Goal: Task Accomplishment & Management: Use online tool/utility

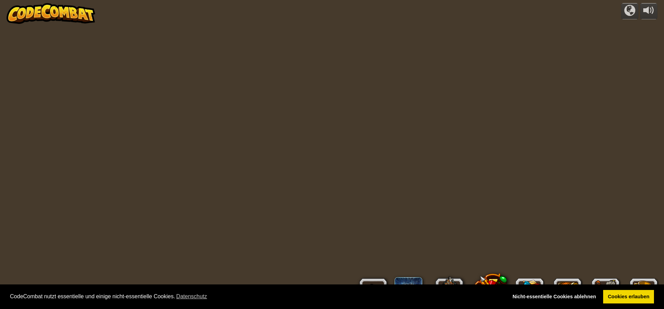
select select "de-DE"
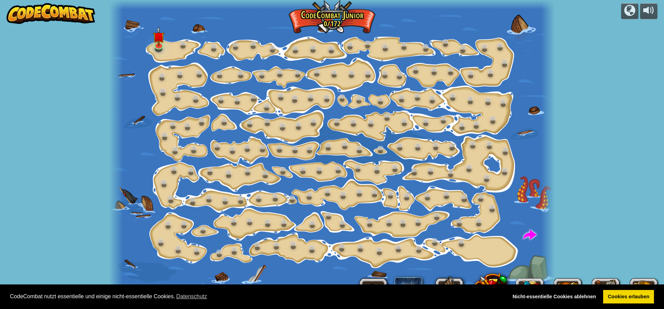
click at [601, 50] on div "powered by Schrittweise Änderung (Gesperrt) Ändere Schritt-Argumente. Sei Smart…" at bounding box center [332, 154] width 664 height 309
click at [587, 296] on link "Nicht-essentielle Cookies ablehnen" at bounding box center [554, 297] width 93 height 14
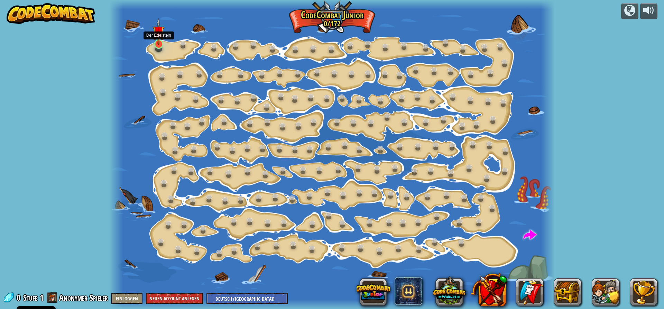
click at [161, 43] on img at bounding box center [159, 31] width 12 height 27
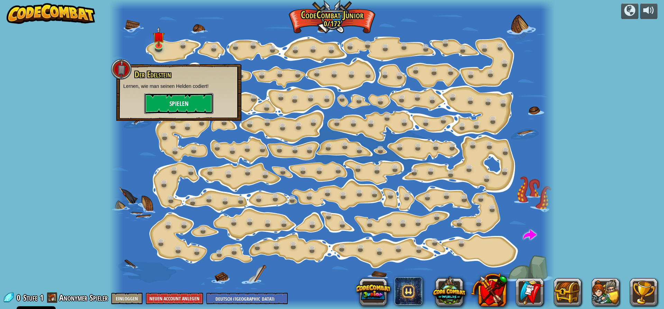
click at [169, 102] on button "Spielen" at bounding box center [178, 103] width 69 height 21
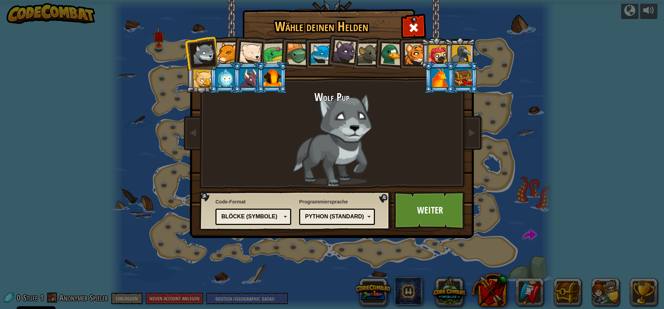
click at [278, 78] on div at bounding box center [273, 78] width 18 height 19
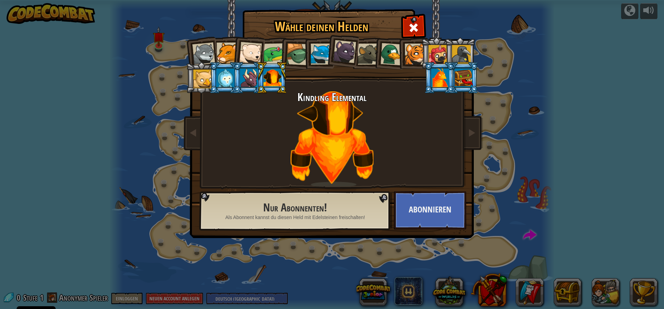
click at [256, 58] on div at bounding box center [250, 53] width 23 height 23
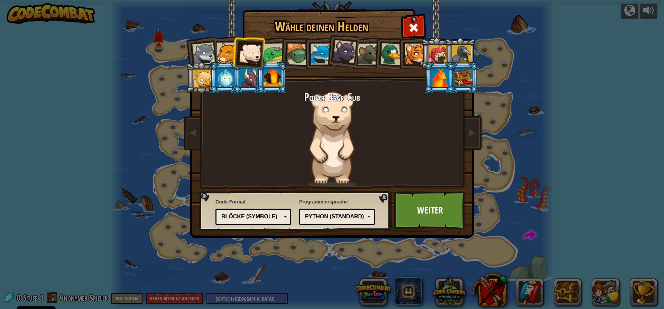
click at [316, 46] on div at bounding box center [321, 54] width 21 height 21
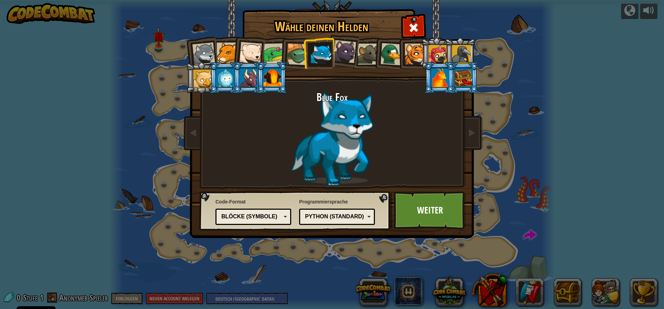
click at [230, 75] on div at bounding box center [226, 78] width 18 height 19
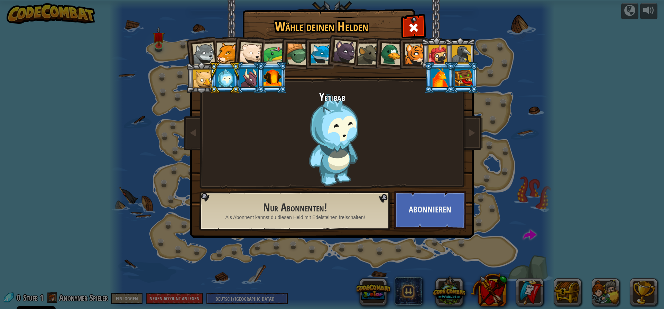
click at [207, 78] on div at bounding box center [202, 79] width 19 height 19
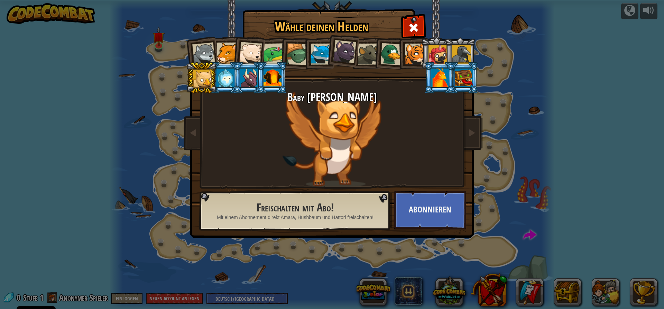
click at [411, 54] on div at bounding box center [415, 54] width 21 height 21
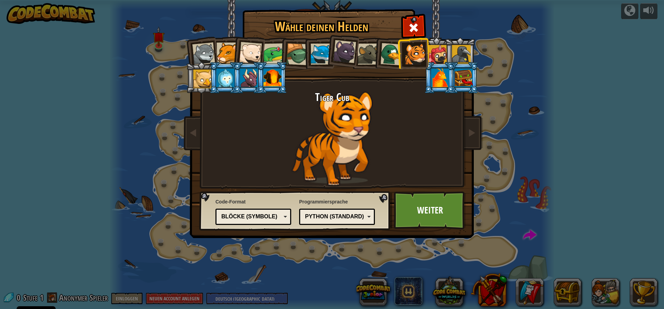
click at [391, 53] on div at bounding box center [392, 54] width 22 height 22
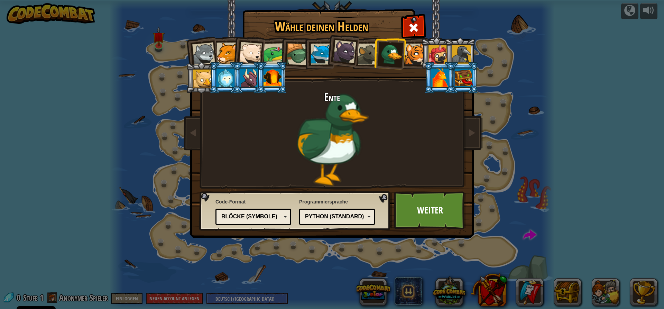
click at [320, 47] on div at bounding box center [321, 54] width 21 height 21
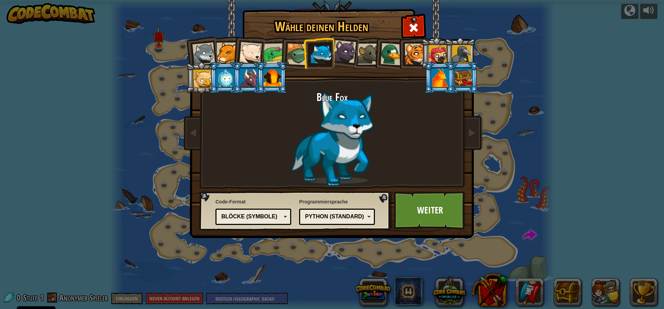
click at [247, 217] on div "Blöcke (Symbole)" at bounding box center [251, 217] width 60 height 8
click at [408, 212] on link "Weiter" at bounding box center [430, 210] width 72 height 38
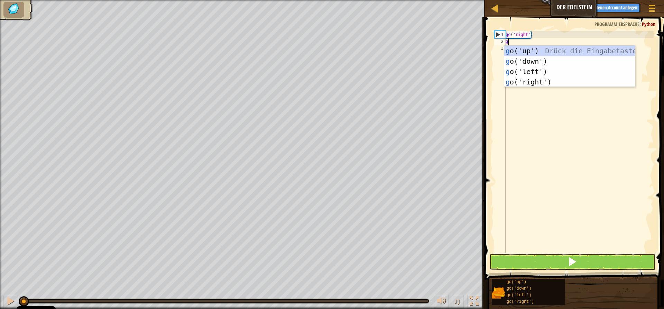
scroll to position [3, 0]
type textarea "go"
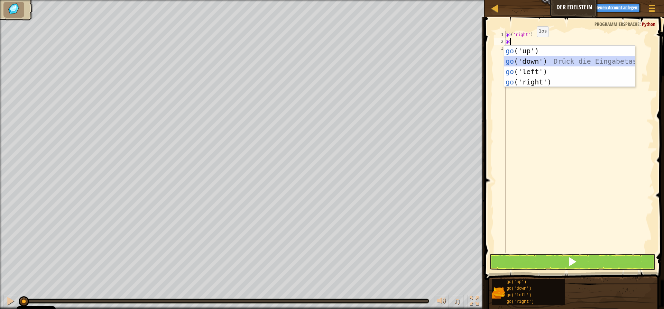
click at [530, 60] on div "go ('up') Drück die Eingabetaste go ('down') Drück die Eingabetaste go ('left')…" at bounding box center [570, 77] width 131 height 62
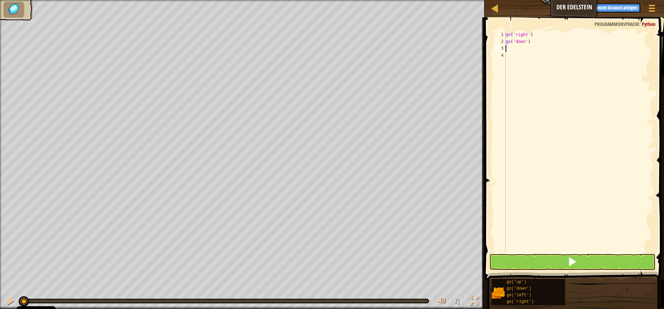
type textarea "g"
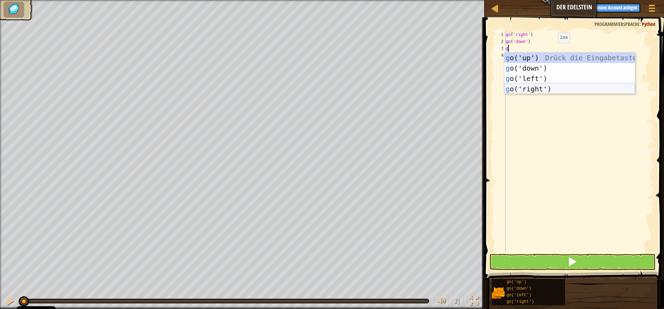
click at [530, 87] on div "g o('up') Drück die Eingabetaste g o('down') Drück die Eingabetaste g o('left')…" at bounding box center [570, 84] width 131 height 62
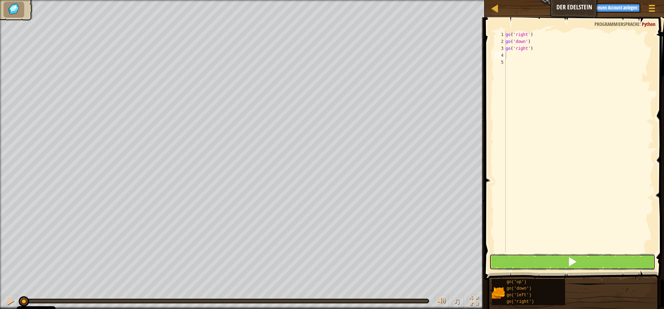
click at [558, 264] on button at bounding box center [573, 262] width 166 height 16
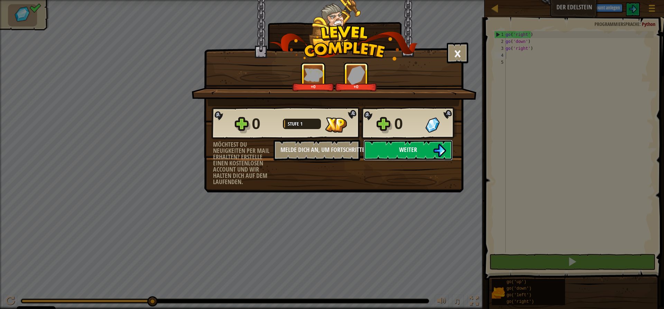
click at [419, 149] on button "Weiter" at bounding box center [408, 150] width 89 height 21
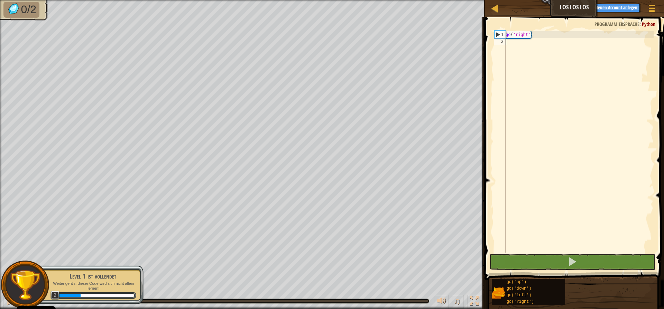
type textarea "g"
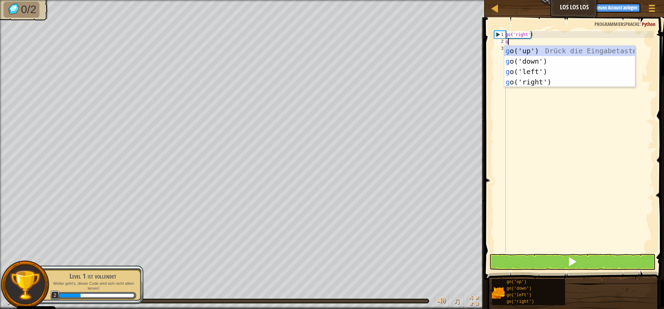
scroll to position [3, 0]
click at [535, 48] on div "g o('up') Drück die Eingabetaste g o('down') Drück die Eingabetaste g o('left')…" at bounding box center [570, 77] width 131 height 62
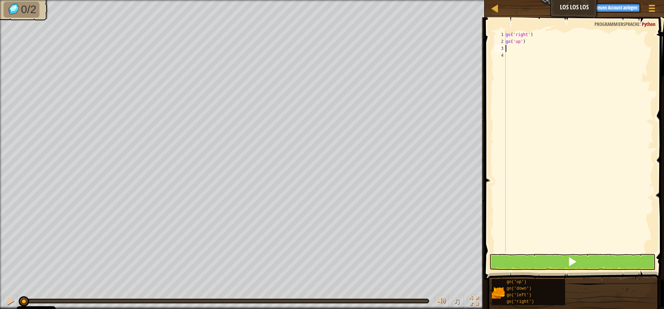
type textarea "g"
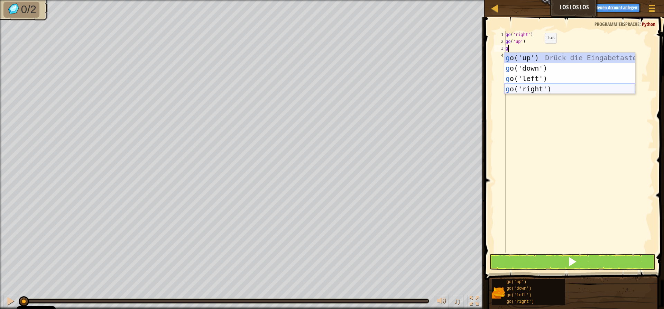
click at [538, 86] on div "g o('up') Drück die Eingabetaste g o('down') Drück die Eingabetaste g o('left')…" at bounding box center [570, 84] width 131 height 62
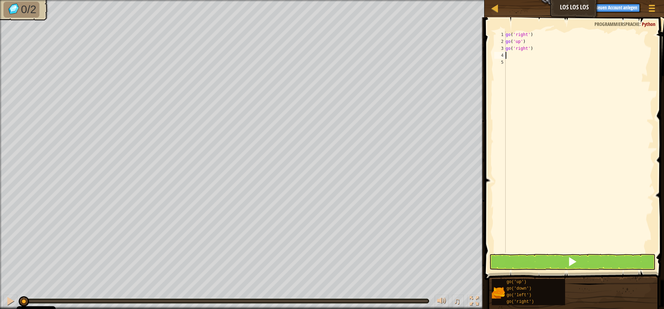
type textarea "g"
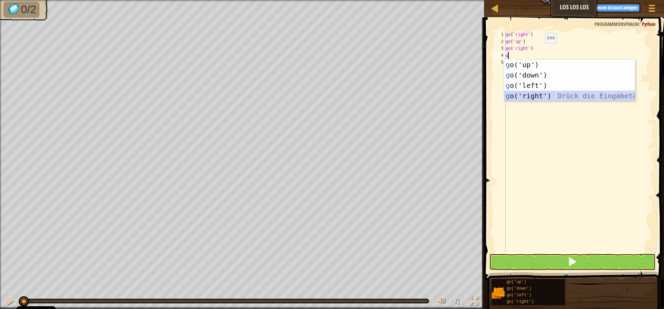
click at [527, 92] on div "g o('up') Drück die Eingabetaste g o('down') Drück die Eingabetaste g o('left')…" at bounding box center [570, 91] width 131 height 62
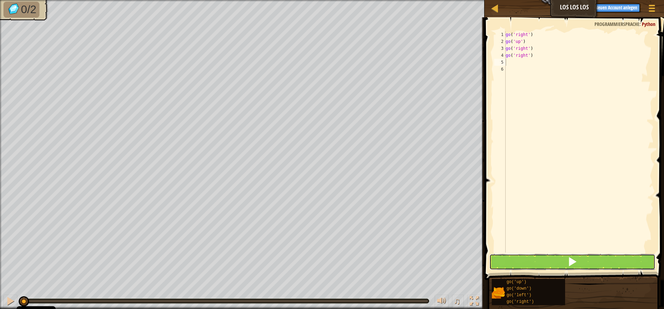
click at [564, 261] on button at bounding box center [573, 262] width 166 height 16
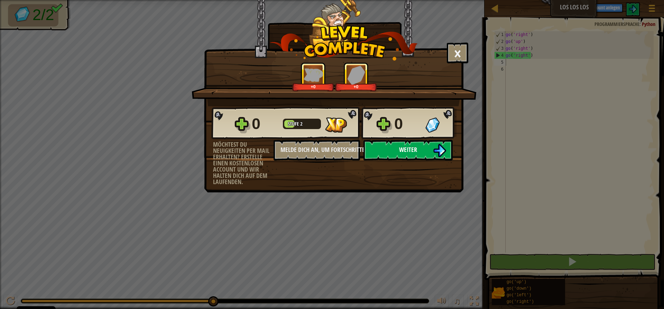
click at [405, 150] on span "Weiter" at bounding box center [408, 149] width 18 height 9
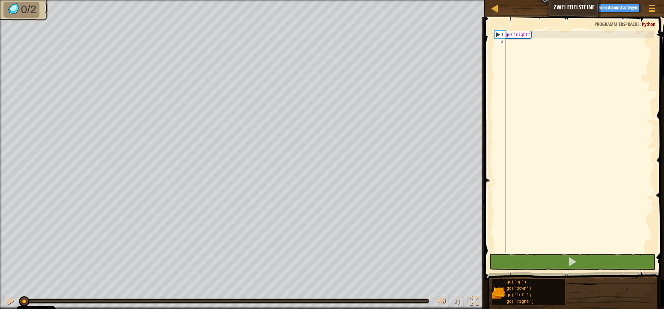
type textarea "g"
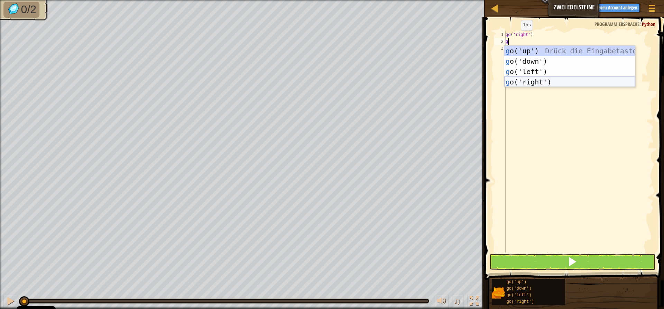
click at [537, 83] on div "g o('up') Drück die Eingabetaste g o('down') Drück die Eingabetaste g o('left')…" at bounding box center [570, 77] width 131 height 62
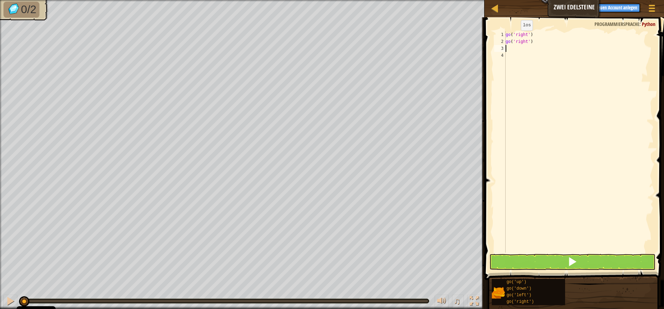
type textarea "g"
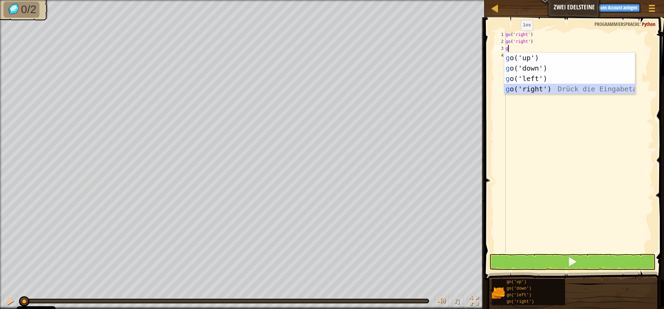
click at [536, 88] on div "g o('up') Drück die Eingabetaste g o('down') Drück die Eingabetaste g o('left')…" at bounding box center [570, 84] width 131 height 62
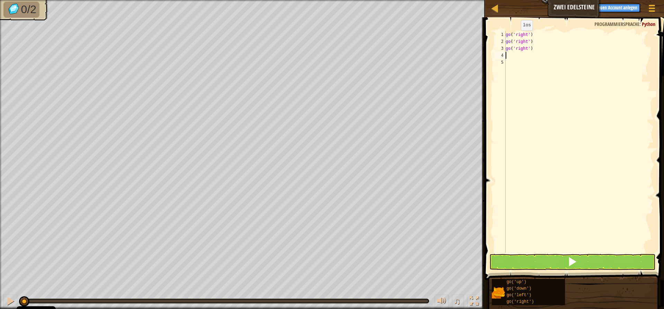
type textarea "g"
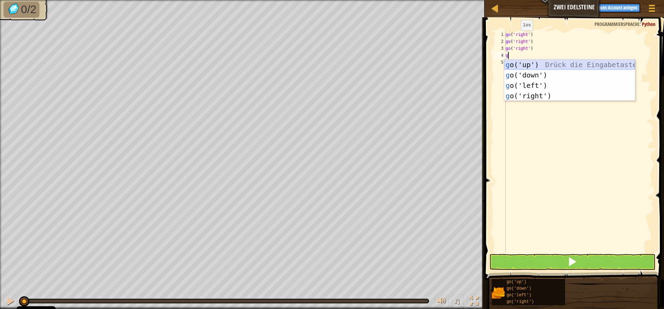
click at [533, 64] on div "g o('up') Drück die Eingabetaste g o('down') Drück die Eingabetaste g o('left')…" at bounding box center [570, 91] width 131 height 62
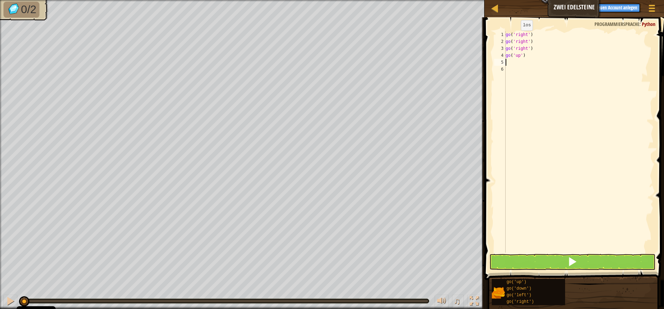
type textarea "g"
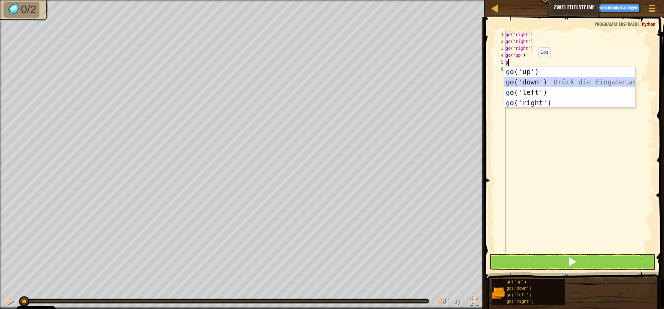
click at [535, 79] on div "g o('up') Drück die Eingabetaste g o('down') Drück die Eingabetaste g o('left')…" at bounding box center [570, 97] width 131 height 62
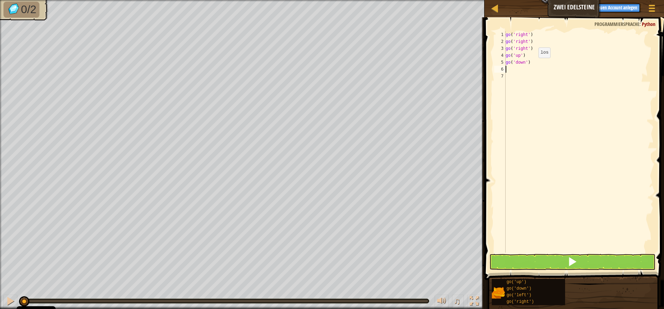
type textarea "g"
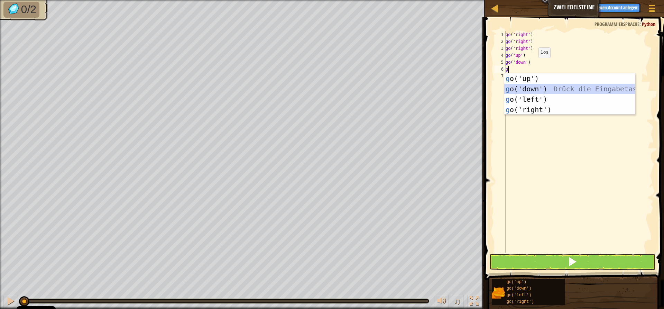
click at [532, 88] on div "g o('up') Drück die Eingabetaste g o('down') Drück die Eingabetaste g o('left')…" at bounding box center [570, 104] width 131 height 62
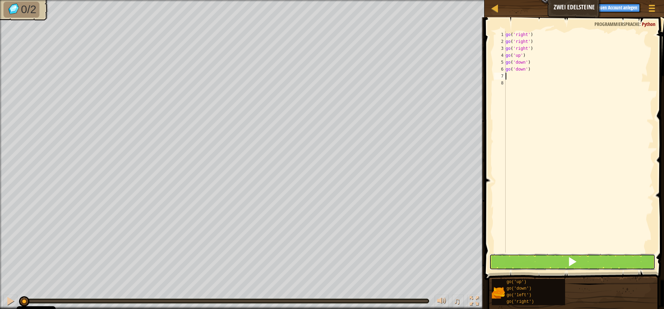
click at [560, 265] on button at bounding box center [573, 262] width 166 height 16
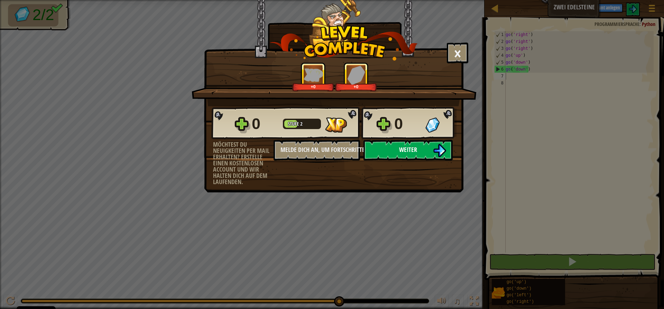
click at [414, 149] on span "Weiter" at bounding box center [408, 149] width 18 height 9
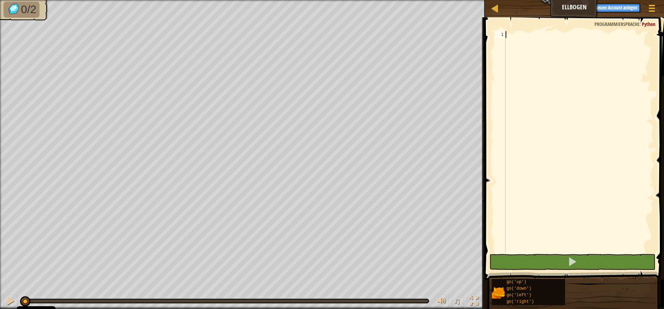
type textarea "g"
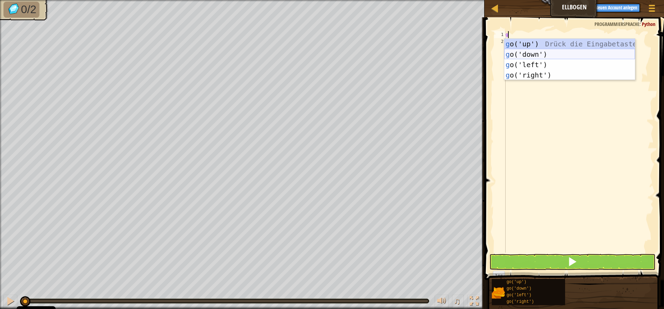
click at [542, 57] on div "g o('up') Drück die Eingabetaste g o('down') Drück die Eingabetaste g o('left')…" at bounding box center [570, 70] width 131 height 62
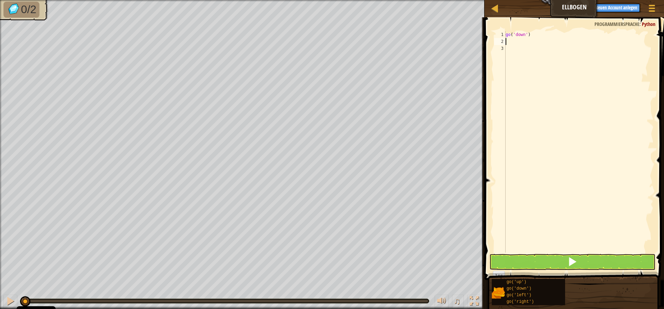
type textarea "g"
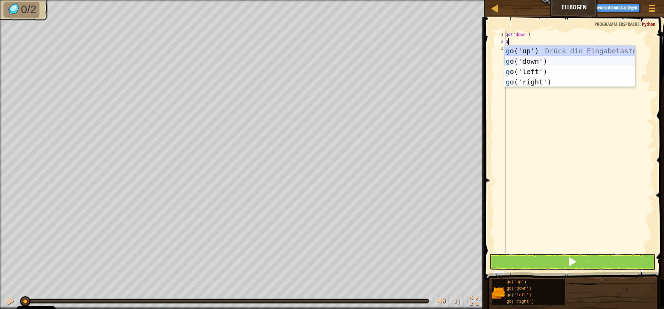
click at [536, 59] on div "g o('up') Drück die Eingabetaste g o('down') Drück die Eingabetaste g o('left')…" at bounding box center [570, 77] width 131 height 62
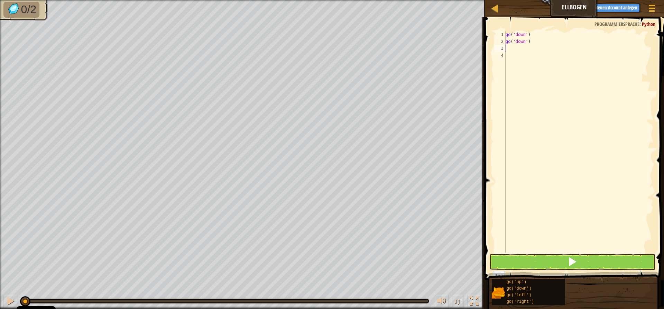
type textarea "g"
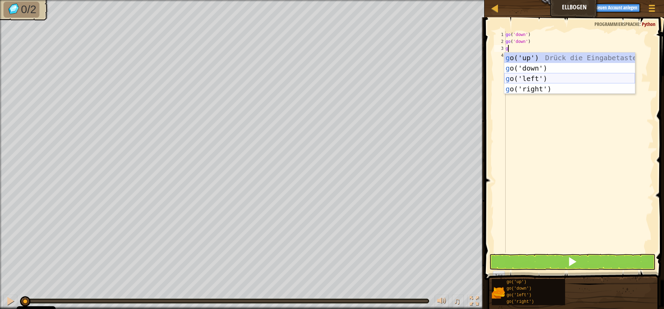
click at [537, 78] on div "g o('up') Drück die Eingabetaste g o('down') Drück die Eingabetaste g o('left')…" at bounding box center [570, 84] width 131 height 62
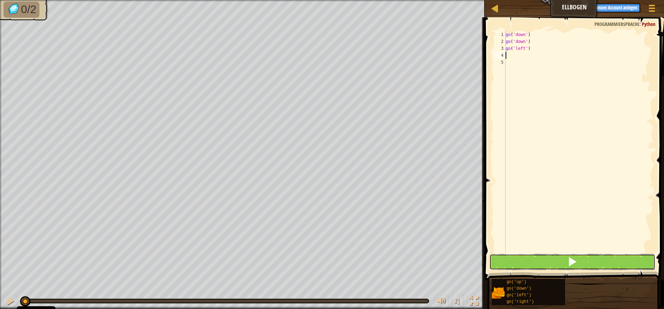
click at [565, 258] on button at bounding box center [573, 262] width 166 height 16
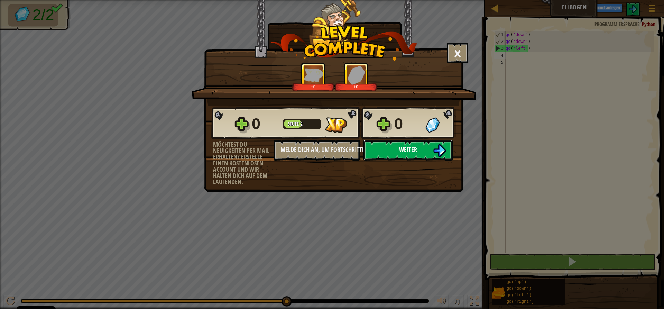
click at [418, 156] on button "Weiter" at bounding box center [408, 150] width 89 height 21
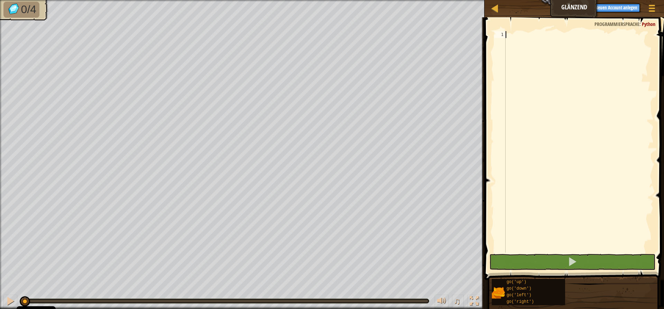
type textarea "g"
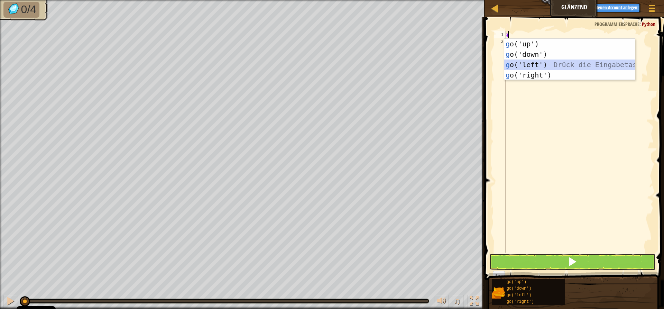
click at [532, 65] on div "g o('up') Drück die Eingabetaste g o('down') Drück die Eingabetaste g o('left')…" at bounding box center [570, 70] width 131 height 62
type textarea "g"
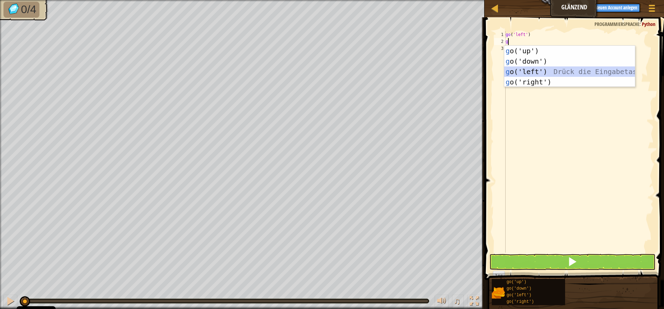
click at [531, 73] on div "g o('up') Drück die Eingabetaste g o('down') Drück die Eingabetaste g o('left')…" at bounding box center [570, 77] width 131 height 62
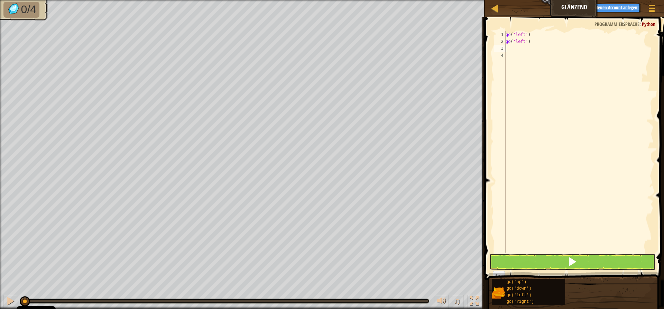
type textarea "g"
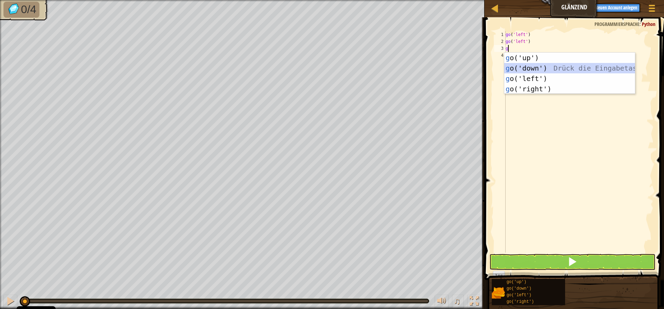
click at [529, 67] on div "g o('up') Drück die Eingabetaste g o('down') Drück die Eingabetaste g o('left')…" at bounding box center [570, 84] width 131 height 62
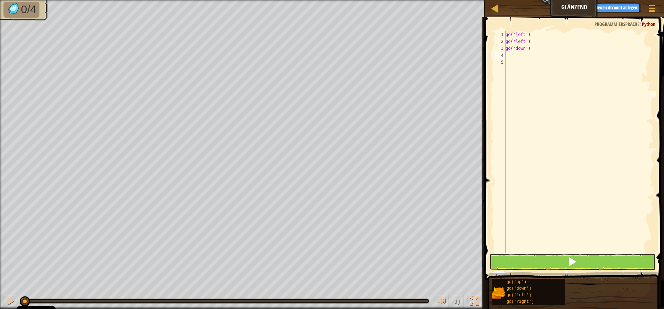
type textarea "g"
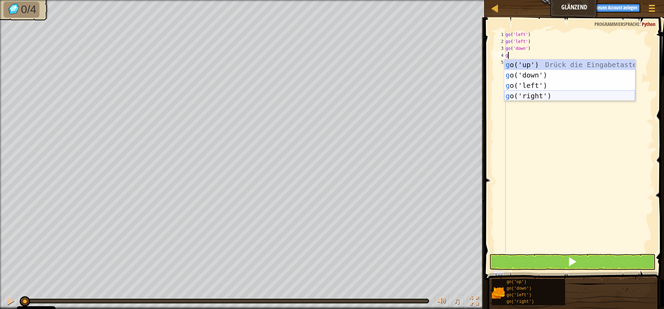
click at [526, 94] on div "g o('up') Drück die Eingabetaste g o('down') Drück die Eingabetaste g o('left')…" at bounding box center [570, 91] width 131 height 62
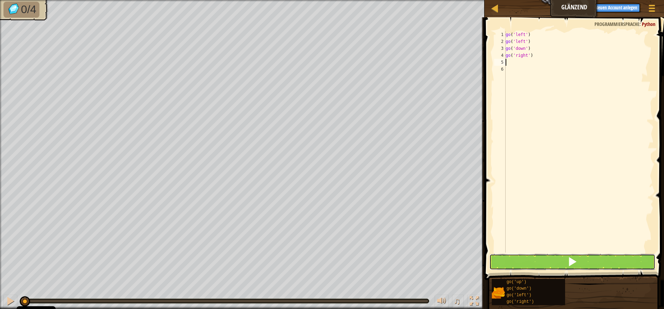
click at [583, 260] on button at bounding box center [573, 262] width 166 height 16
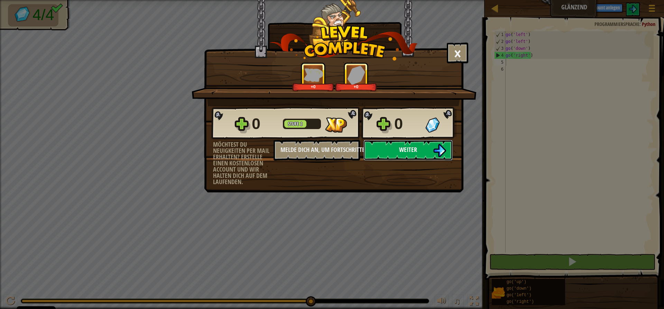
click at [420, 147] on button "Weiter" at bounding box center [408, 150] width 89 height 21
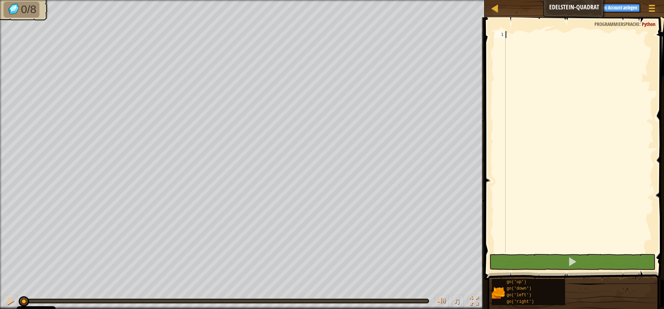
type textarea "g"
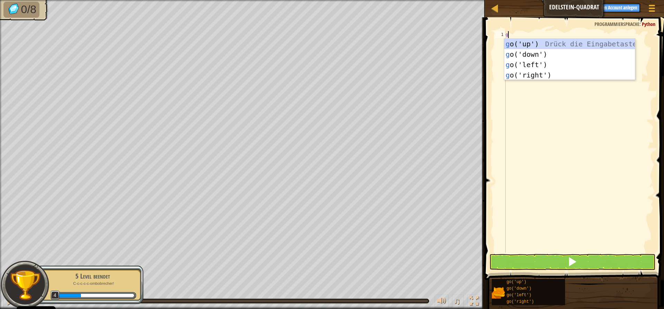
scroll to position [3, 0]
click at [538, 42] on div "g o('up') Drück die Eingabetaste g o('down') Drück die Eingabetaste g o('left')…" at bounding box center [570, 70] width 131 height 62
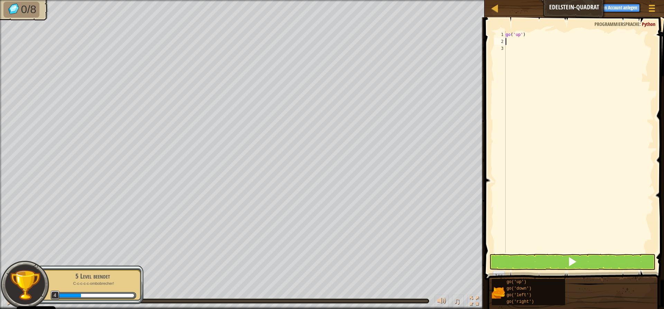
type textarea "g"
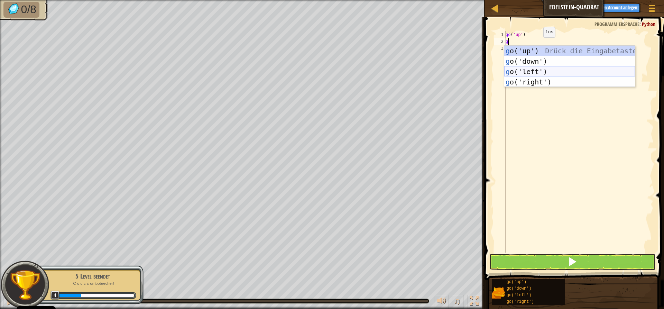
click at [539, 71] on div "g o('up') Drück die Eingabetaste g o('down') Drück die Eingabetaste g o('left')…" at bounding box center [570, 77] width 131 height 62
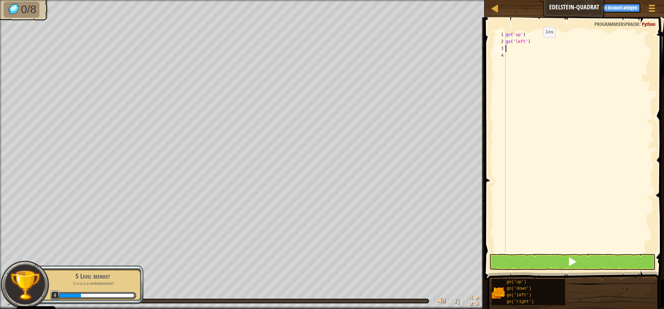
type textarea "g"
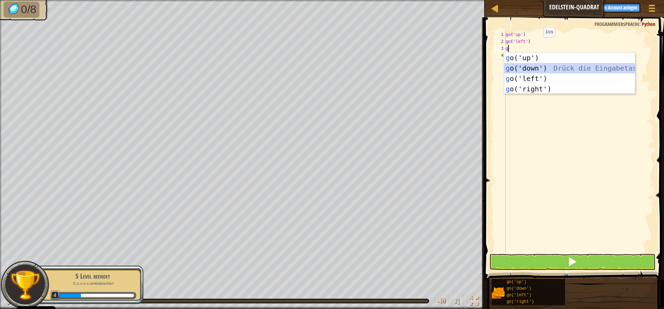
click at [536, 69] on div "g o('up') Drück die Eingabetaste g o('down') Drück die Eingabetaste g o('left')…" at bounding box center [570, 84] width 131 height 62
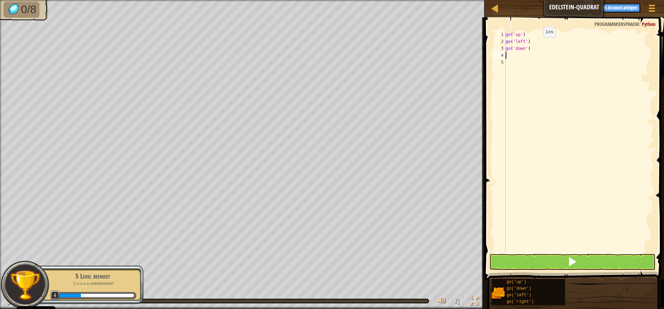
type textarea "g"
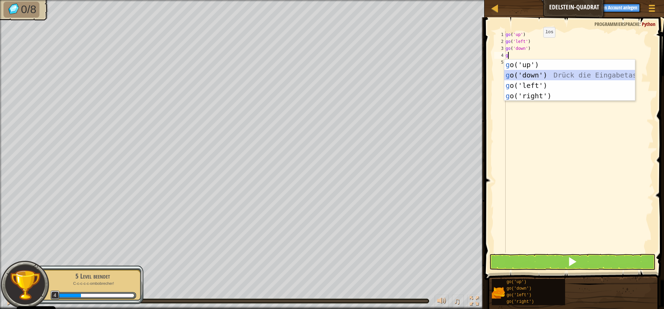
click at [537, 75] on div "g o('up') Drück die Eingabetaste g o('down') Drück die Eingabetaste g o('left')…" at bounding box center [570, 91] width 131 height 62
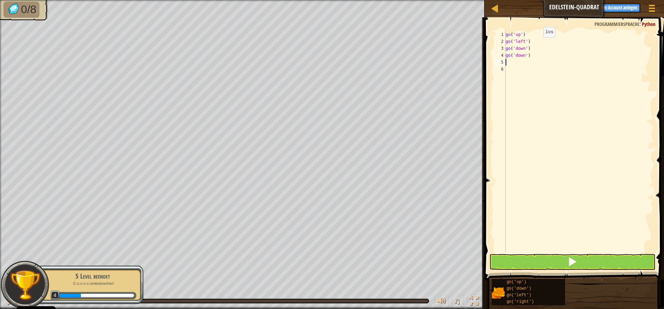
type textarea "g"
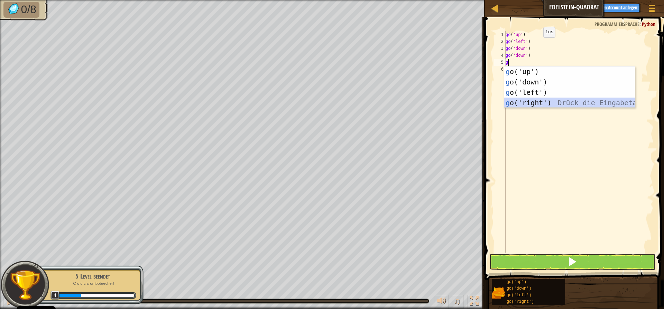
click at [541, 99] on div "g o('up') Drück die Eingabetaste g o('down') Drück die Eingabetaste g o('left')…" at bounding box center [570, 97] width 131 height 62
type textarea "g"
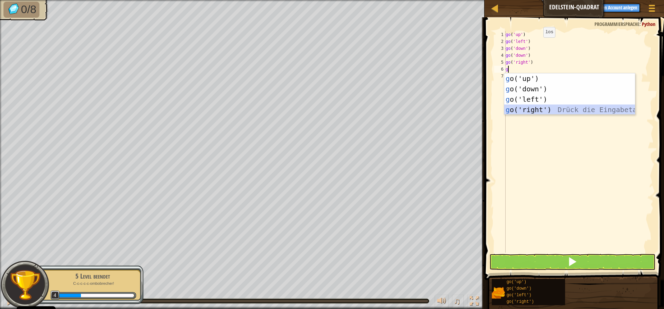
click at [541, 111] on div "g o('up') Drück die Eingabetaste g o('down') Drück die Eingabetaste g o('left')…" at bounding box center [570, 104] width 131 height 62
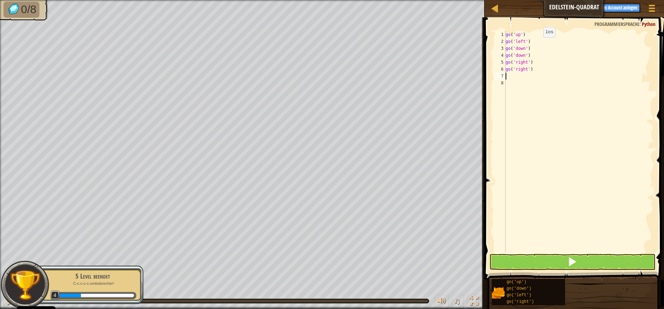
type textarea "g"
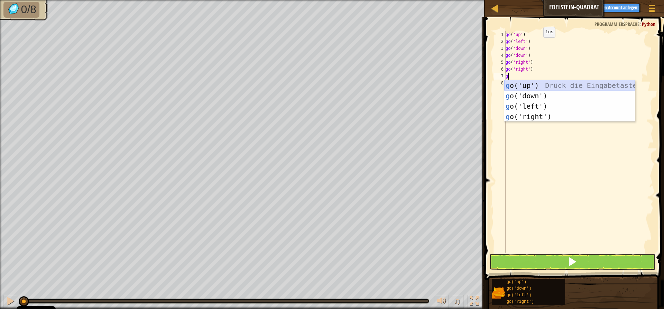
click at [531, 85] on div "g o('up') Drück die Eingabetaste g o('down') Drück die Eingabetaste g o('left')…" at bounding box center [570, 111] width 131 height 62
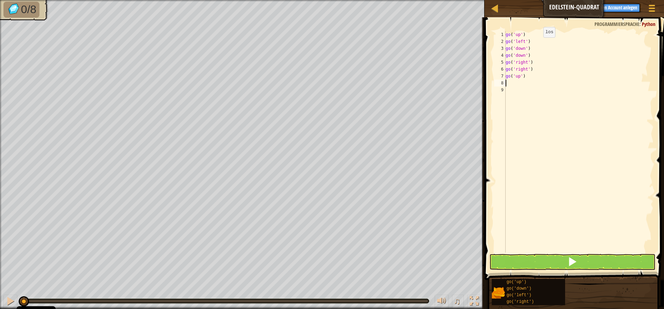
type textarea "g"
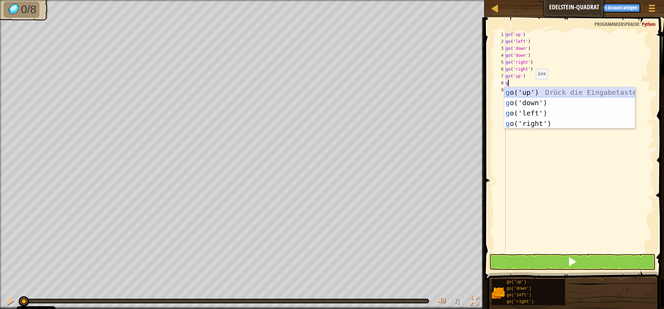
click at [530, 91] on div "g o('up') Drück die Eingabetaste g o('down') Drück die Eingabetaste g o('left')…" at bounding box center [570, 118] width 131 height 62
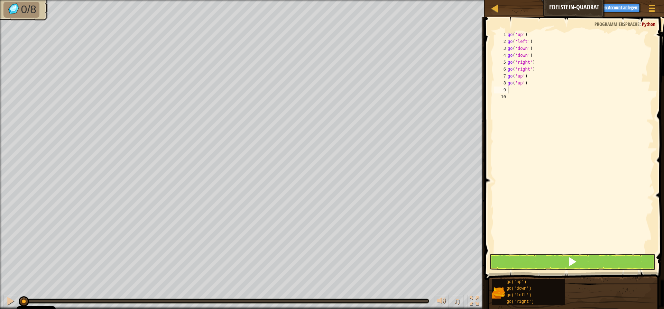
click at [600, 254] on div "1 2 3 4 5 6 7 8 9 10 go ( 'up' ) go ( 'left' ) go ( 'down' ) go ( 'down' ) go (…" at bounding box center [574, 162] width 182 height 283
drag, startPoint x: 598, startPoint y: 251, endPoint x: 596, endPoint y: 257, distance: 5.9
click at [596, 257] on div "1 2 3 4 5 6 7 8 9 10 go ( 'up' ) go ( 'left' ) go ( 'down' ) go ( 'down' ) go (…" at bounding box center [574, 162] width 182 height 283
click at [594, 262] on button at bounding box center [573, 262] width 166 height 16
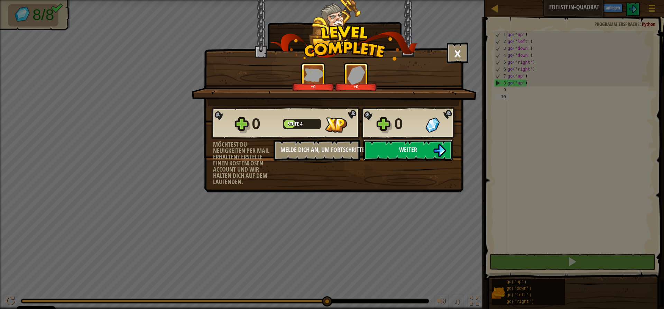
click at [402, 147] on span "Weiter" at bounding box center [408, 149] width 18 height 9
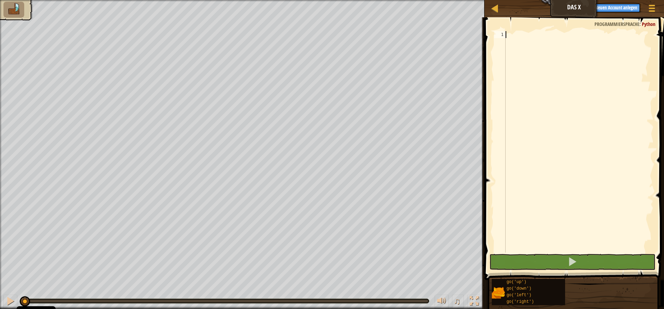
type textarea "g"
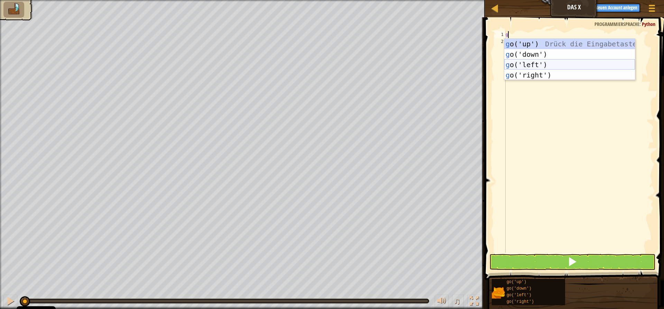
scroll to position [3, 0]
click at [540, 42] on div "g o('up') Drück die Eingabetaste g o('down') Drück die Eingabetaste g o('left')…" at bounding box center [570, 70] width 131 height 62
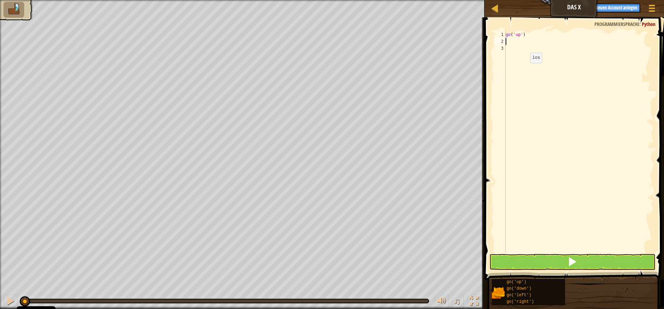
type textarea "g"
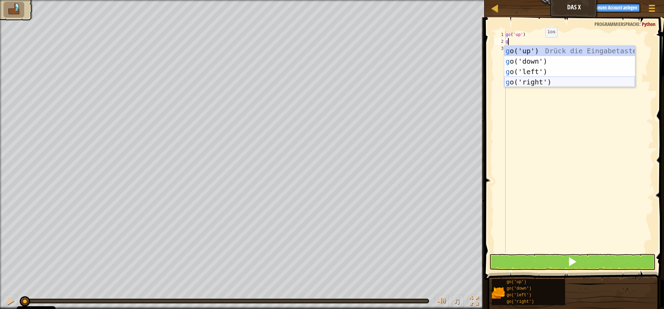
click at [537, 82] on div "g o('up') Drück die Eingabetaste g o('down') Drück die Eingabetaste g o('left')…" at bounding box center [570, 77] width 131 height 62
type textarea "g"
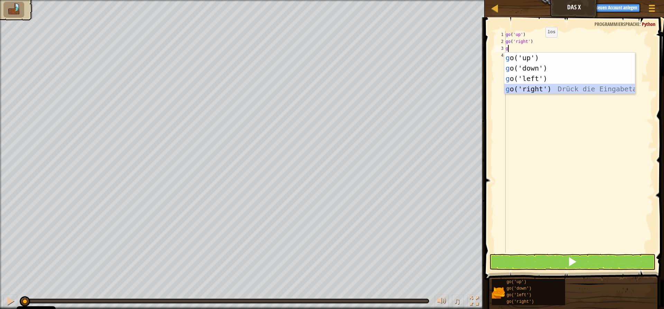
click at [537, 89] on div "g o('up') Drück die Eingabetaste g o('down') Drück die Eingabetaste g o('left')…" at bounding box center [570, 84] width 131 height 62
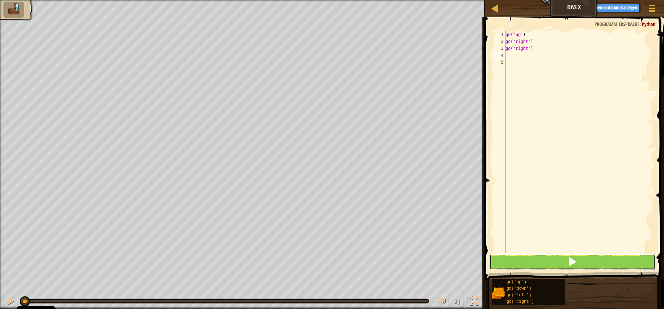
click at [514, 264] on button at bounding box center [573, 262] width 166 height 16
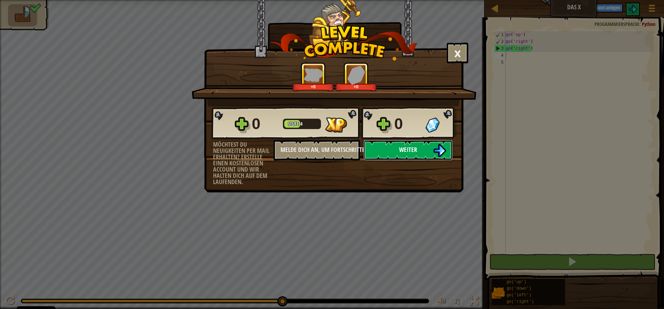
click at [436, 149] on img at bounding box center [439, 150] width 13 height 13
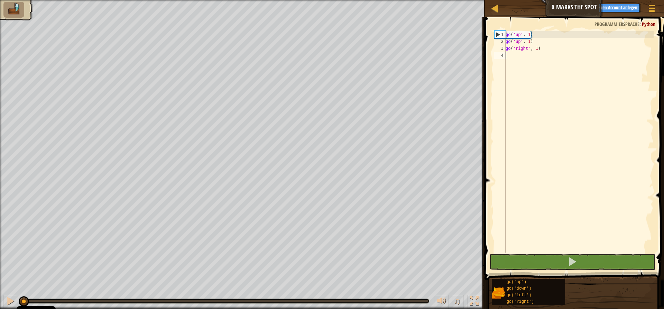
type textarea "g"
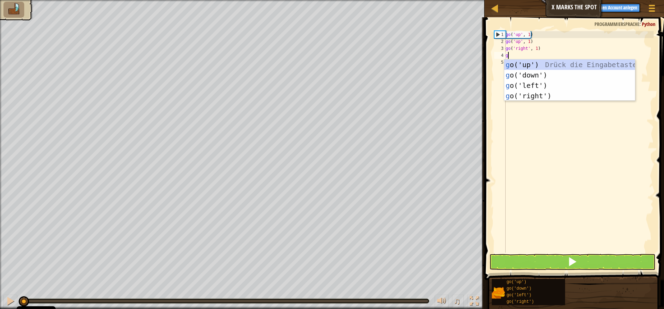
scroll to position [3, 0]
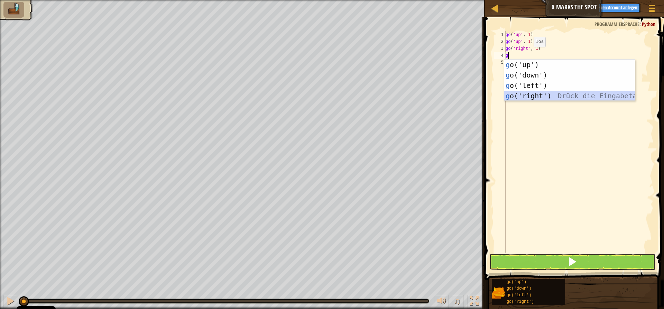
click at [527, 93] on div "g o('up') Drück die Eingabetaste g o('down') Drück die Eingabetaste g o('left')…" at bounding box center [570, 91] width 131 height 62
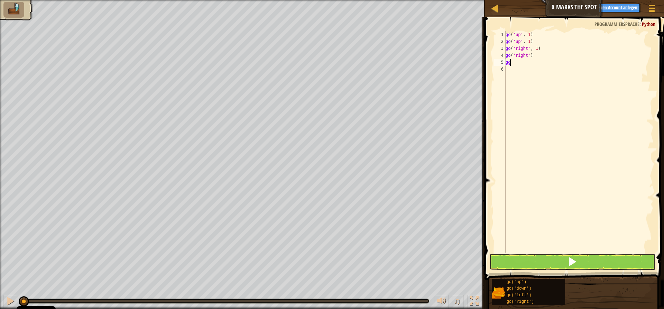
type textarea "g"
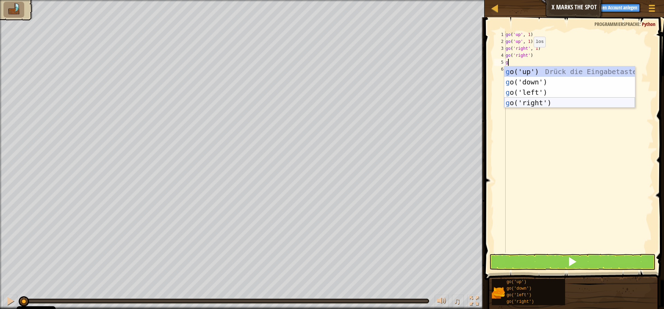
click at [537, 106] on div "g o('up') Drück die Eingabetaste g o('down') Drück die Eingabetaste g o('left')…" at bounding box center [570, 97] width 131 height 62
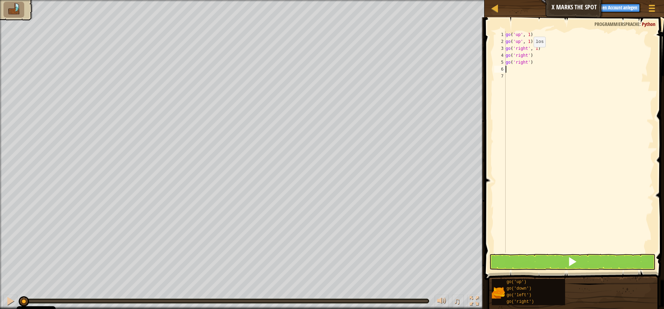
type textarea "g"
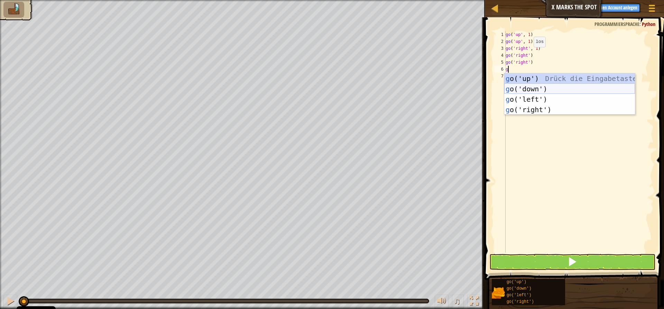
click at [536, 87] on div "g o('up') Drück die Eingabetaste g o('down') Drück die Eingabetaste g o('left')…" at bounding box center [570, 104] width 131 height 62
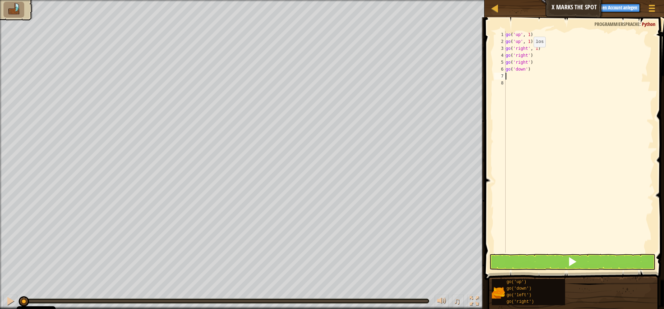
type textarea "g"
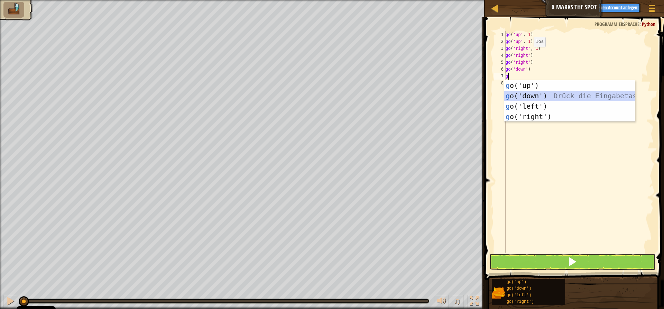
click at [536, 94] on div "g o('up') Drück die Eingabetaste g o('down') Drück die Eingabetaste g o('left')…" at bounding box center [570, 111] width 131 height 62
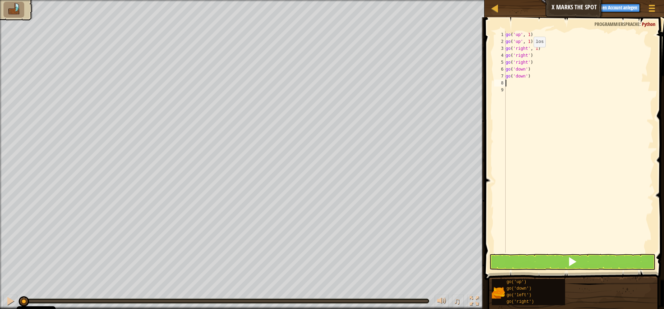
type textarea "g"
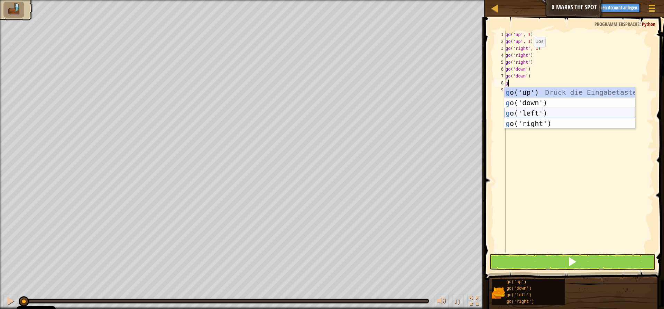
click at [536, 110] on div "g o('up') Drück die Eingabetaste g o('down') Drück die Eingabetaste g o('left')…" at bounding box center [570, 118] width 131 height 62
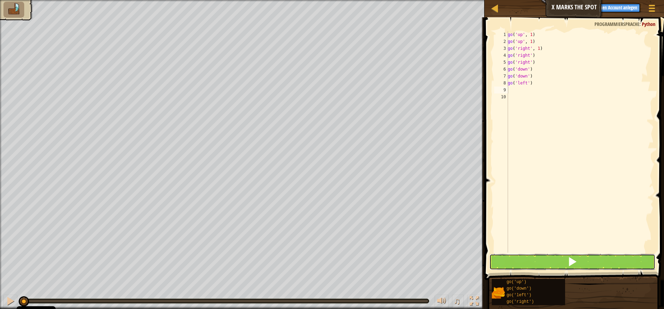
click at [580, 257] on button at bounding box center [573, 262] width 166 height 16
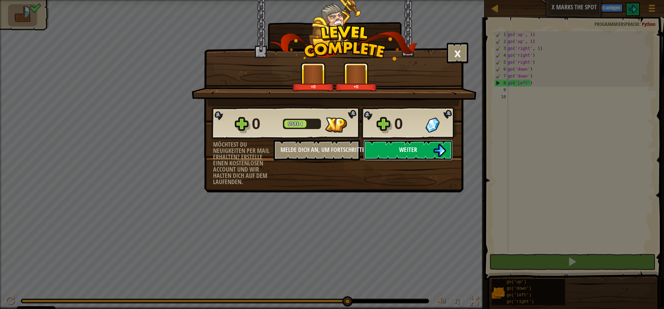
click at [403, 145] on button "Weiter" at bounding box center [408, 150] width 89 height 21
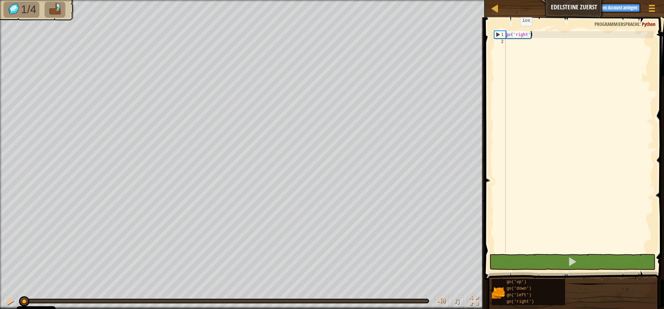
scroll to position [3, 2]
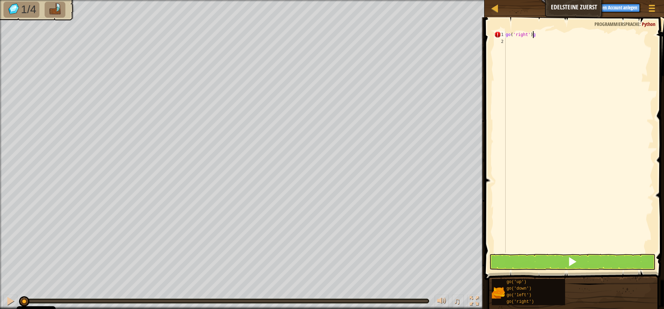
type textarea "go('right')"
click at [508, 40] on div "go ( 'right' )" at bounding box center [579, 148] width 149 height 235
type textarea "g"
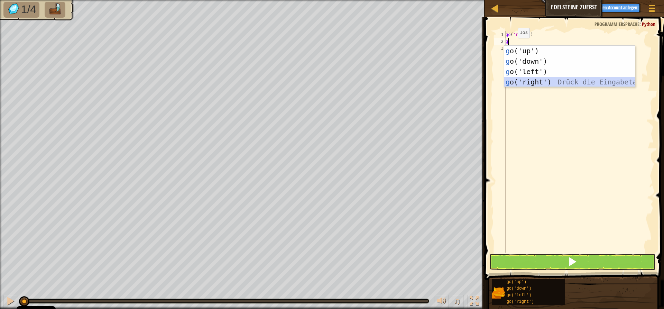
click at [532, 83] on div "g o('up') Drück die Eingabetaste g o('down') Drück die Eingabetaste g o('left')…" at bounding box center [570, 77] width 131 height 62
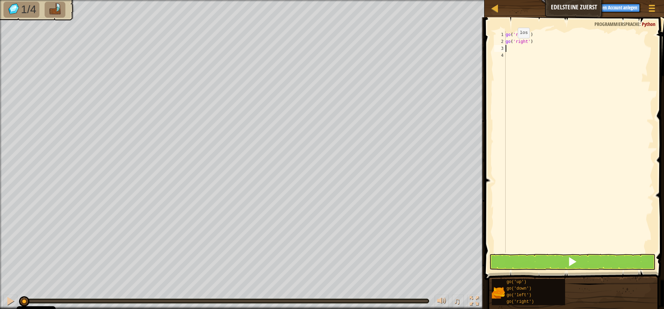
type textarea "g"
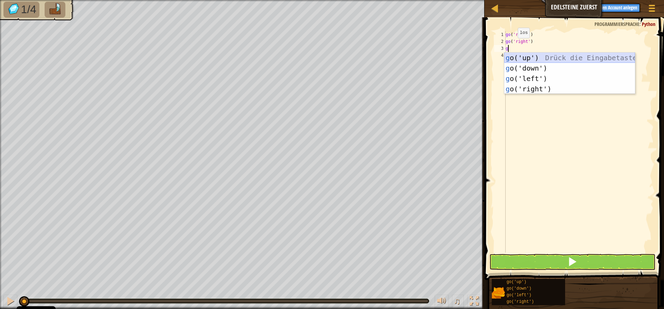
click at [536, 54] on div "g o('up') Drück die Eingabetaste g o('down') Drück die Eingabetaste g o('left')…" at bounding box center [570, 84] width 131 height 62
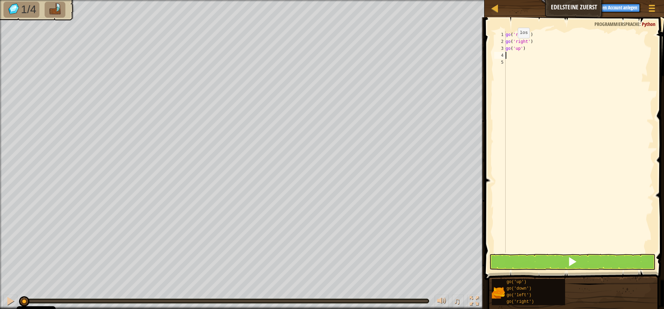
type textarea "g"
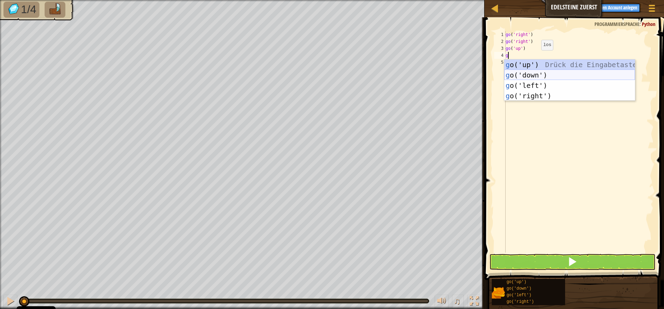
click at [526, 76] on div "g o('up') Drück die Eingabetaste g o('down') Drück die Eingabetaste g o('left')…" at bounding box center [570, 91] width 131 height 62
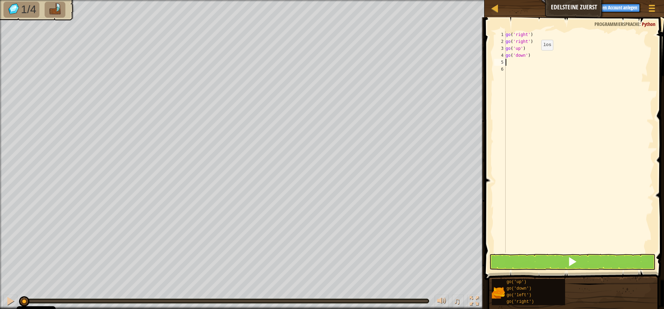
type textarea "g"
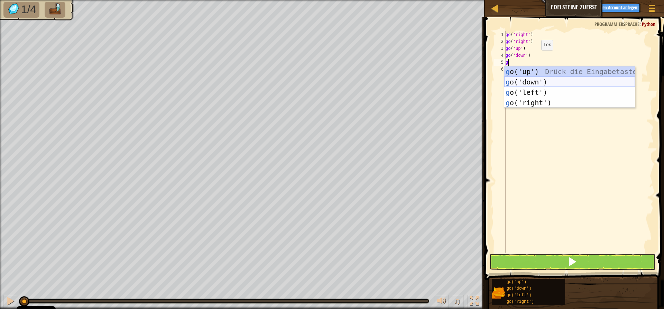
click at [525, 80] on div "g o('up') Drück die Eingabetaste g o('down') Drück die Eingabetaste g o('left')…" at bounding box center [570, 97] width 131 height 62
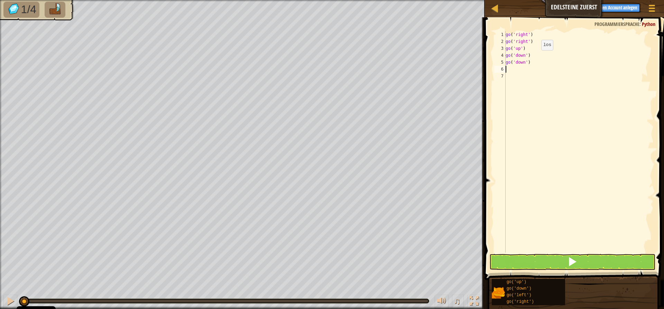
type textarea "g"
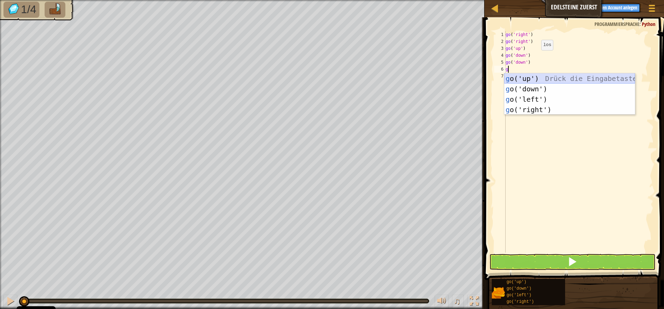
click at [529, 77] on div "g o('up') Drück die Eingabetaste g o('down') Drück die Eingabetaste g o('left')…" at bounding box center [570, 104] width 131 height 62
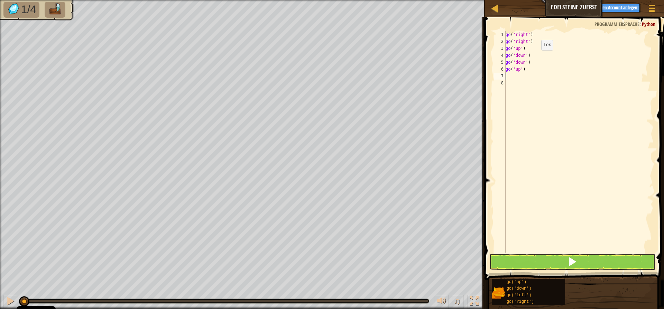
type textarea "g"
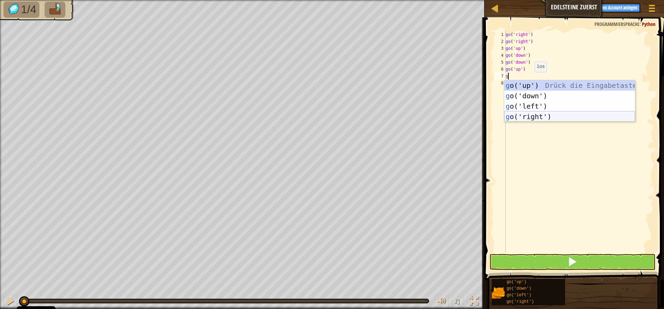
click at [523, 117] on div "g o('up') Drück die Eingabetaste g o('down') Drück die Eingabetaste g o('left')…" at bounding box center [570, 111] width 131 height 62
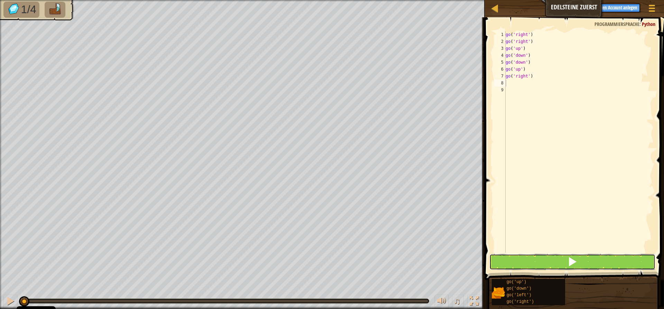
click at [513, 267] on button at bounding box center [573, 262] width 166 height 16
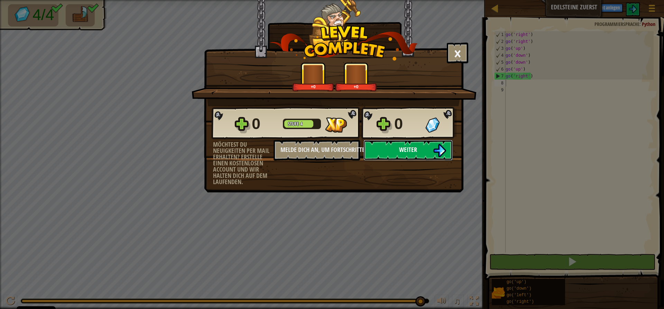
click at [389, 144] on button "Weiter" at bounding box center [408, 150] width 89 height 21
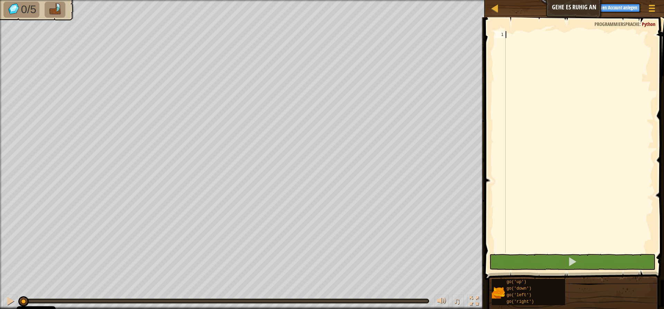
type textarea "g"
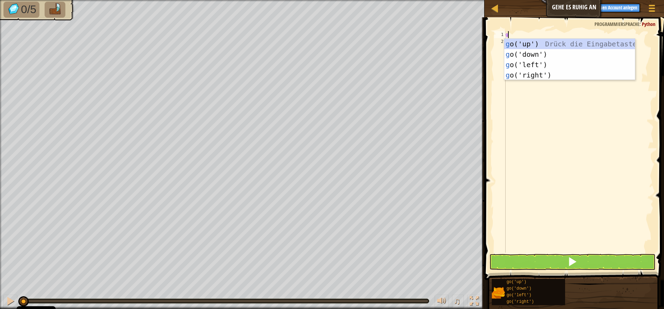
scroll to position [3, 0]
click at [537, 45] on div "g o('up') Drück die Eingabetaste g o('down') Drück die Eingabetaste g o('left')…" at bounding box center [570, 70] width 131 height 62
type textarea "g"
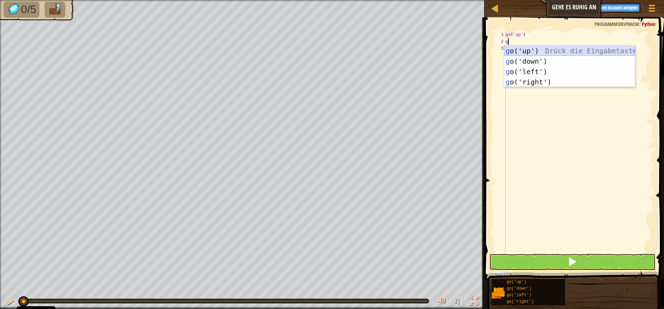
click at [535, 49] on div "g o('up') Drück die Eingabetaste g o('down') Drück die Eingabetaste g o('left')…" at bounding box center [570, 77] width 131 height 62
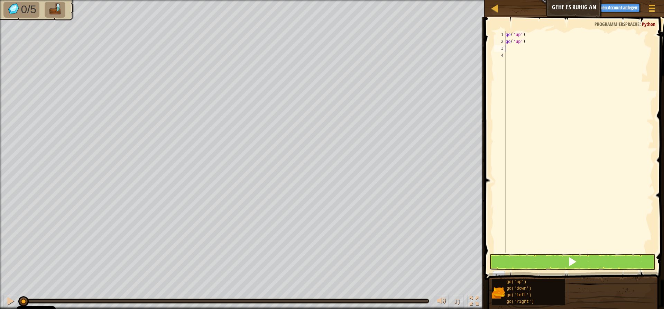
type textarea "g"
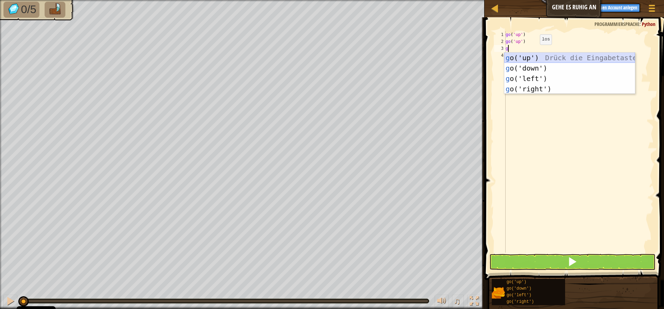
click at [532, 57] on div "g o('up') Drück die Eingabetaste g o('down') Drück die Eingabetaste g o('left')…" at bounding box center [570, 84] width 131 height 62
type textarea "g"
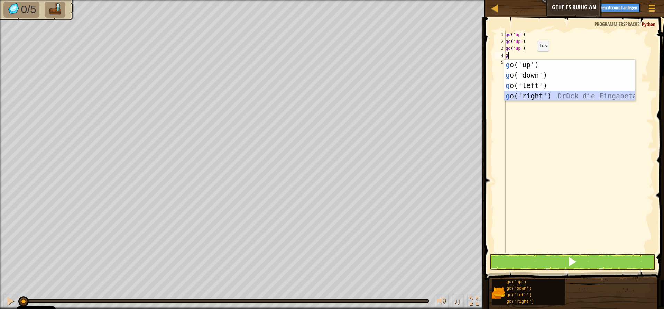
click at [532, 92] on div "g o('up') Drück die Eingabetaste g o('down') Drück die Eingabetaste g o('left')…" at bounding box center [570, 91] width 131 height 62
type textarea "g"
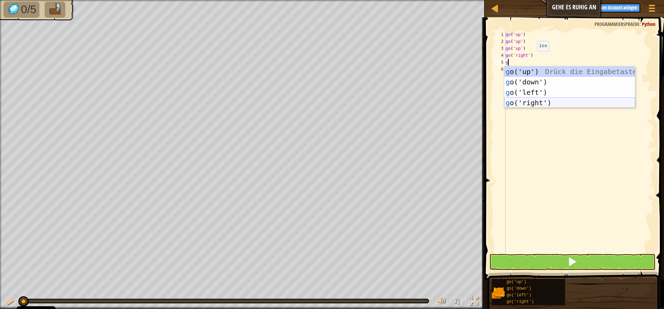
click at [532, 100] on div "g o('up') Drück die Eingabetaste g o('down') Drück die Eingabetaste g o('left')…" at bounding box center [570, 97] width 131 height 62
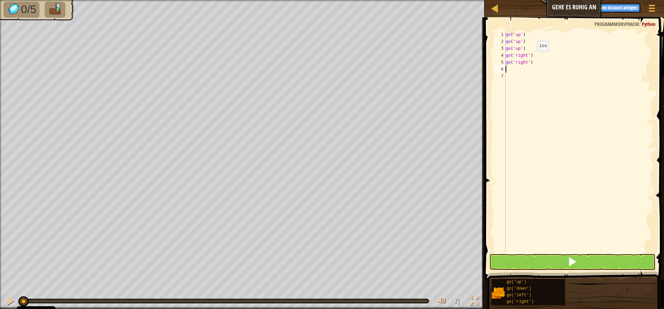
type textarea "g"
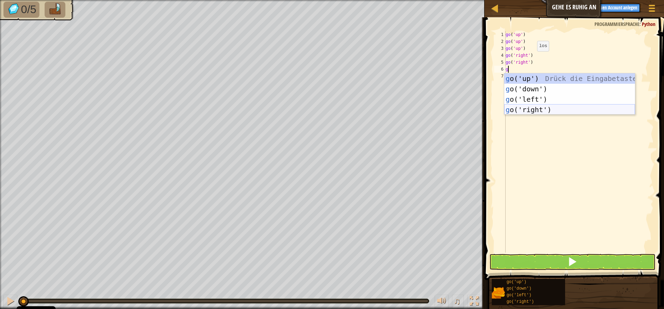
click at [533, 108] on div "g o('up') Drück die Eingabetaste g o('down') Drück die Eingabetaste g o('left')…" at bounding box center [570, 104] width 131 height 62
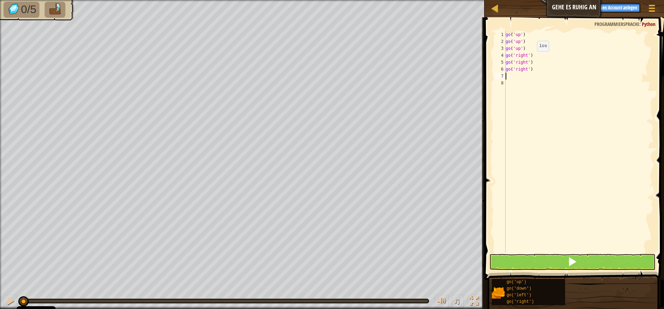
type textarea "g"
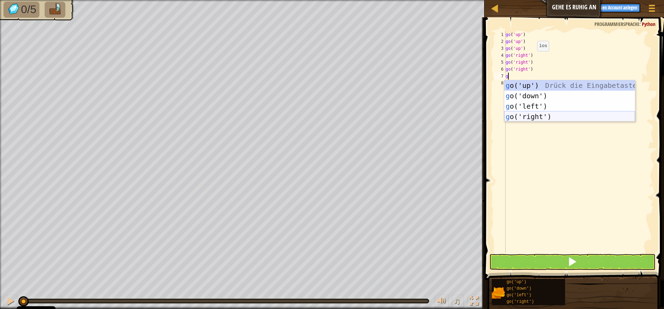
click at [531, 115] on div "g o('up') Drück die Eingabetaste g o('down') Drück die Eingabetaste g o('left')…" at bounding box center [570, 111] width 131 height 62
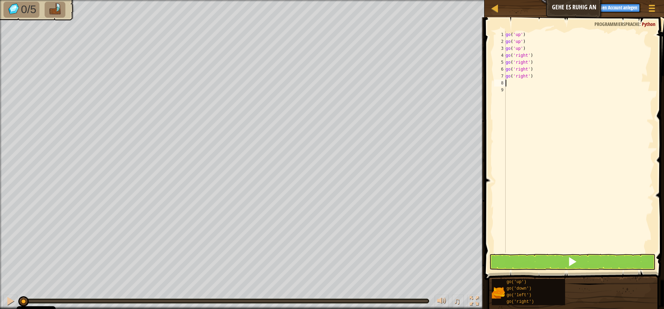
type textarea "g"
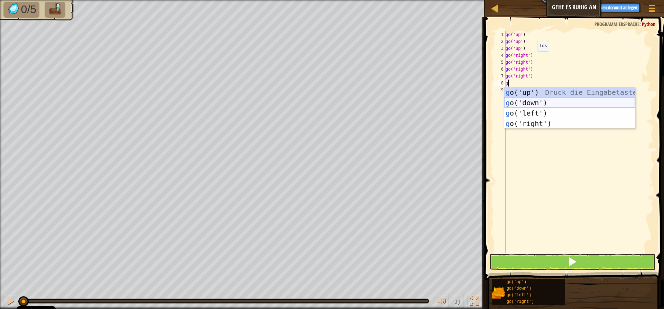
click at [527, 102] on div "g o('up') Drück die Eingabetaste g o('down') Drück die Eingabetaste g o('left')…" at bounding box center [570, 118] width 131 height 62
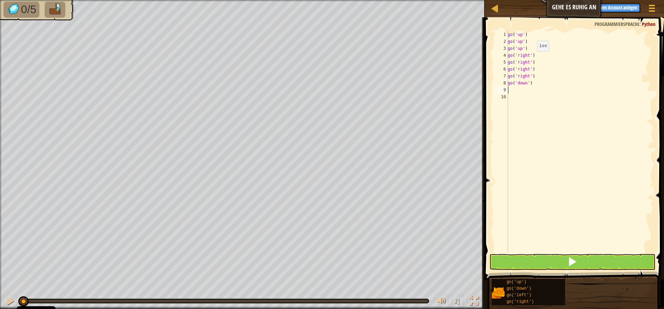
type textarea "g"
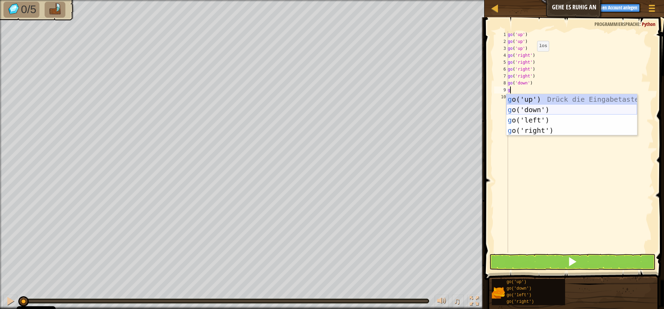
click at [532, 108] on div "g o('up') Drück die Eingabetaste g o('down') Drück die Eingabetaste g o('left')…" at bounding box center [572, 125] width 131 height 62
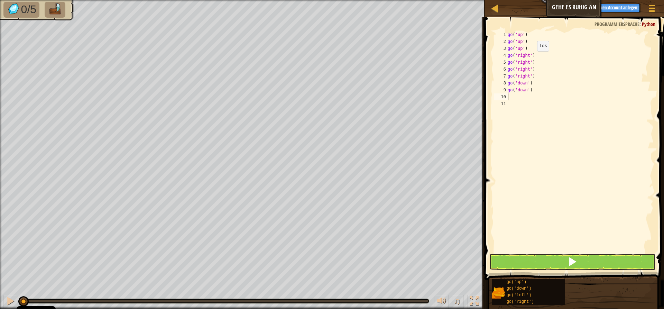
type textarea "g"
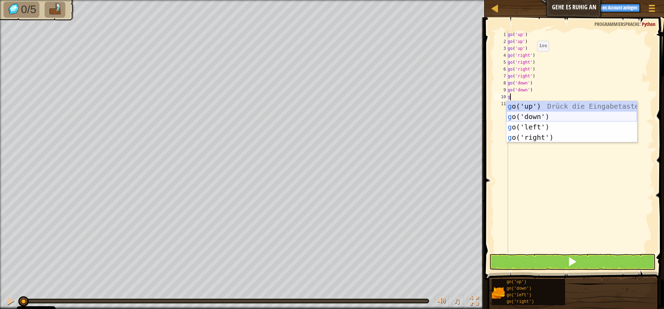
click at [531, 118] on div "g o('up') Drück die Eingabetaste g o('down') Drück die Eingabetaste g o('left')…" at bounding box center [572, 132] width 131 height 62
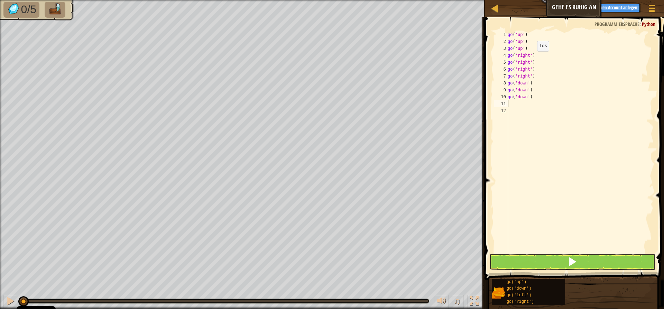
type textarea "g"
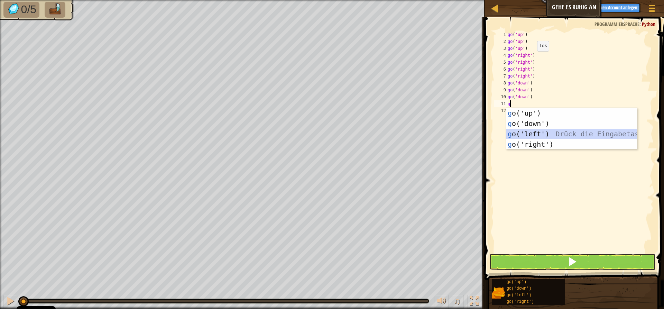
click at [530, 131] on div "g o('up') Drück die Eingabetaste g o('down') Drück die Eingabetaste g o('left')…" at bounding box center [572, 139] width 131 height 62
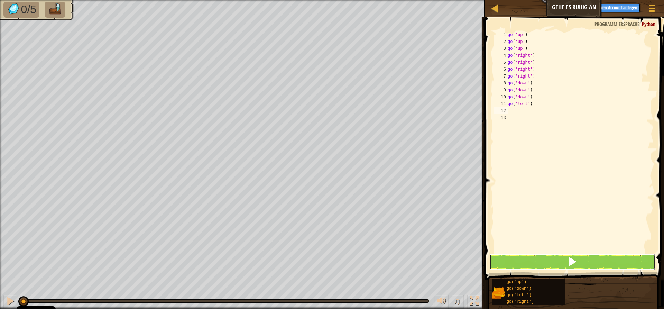
click at [536, 262] on button at bounding box center [573, 262] width 166 height 16
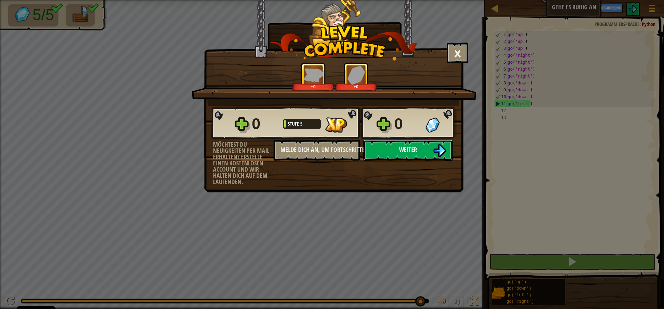
click at [429, 150] on button "Weiter" at bounding box center [408, 150] width 89 height 21
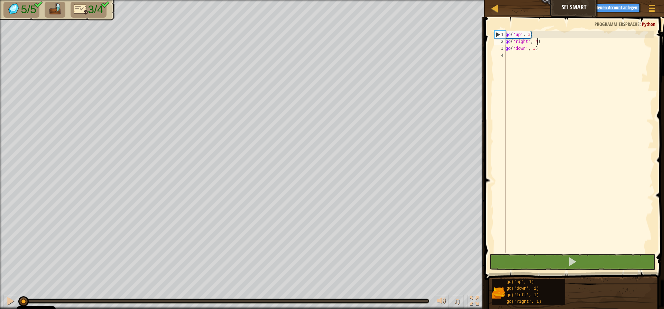
click at [544, 40] on div "go ( 'up' , 3 ) go ( 'right' , 4 ) go ( 'down' , 3 )" at bounding box center [579, 148] width 149 height 235
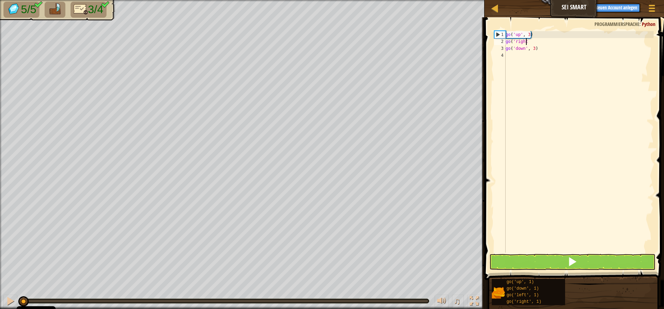
type textarea "g"
click at [539, 41] on div "go ( 'down' , 3 )" at bounding box center [579, 148] width 149 height 235
type textarea "g"
click at [507, 31] on div at bounding box center [579, 148] width 149 height 235
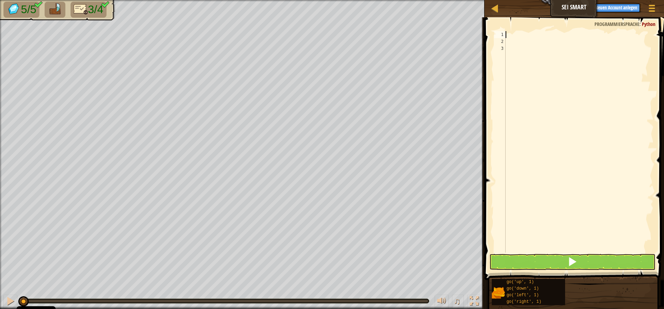
type textarea "g"
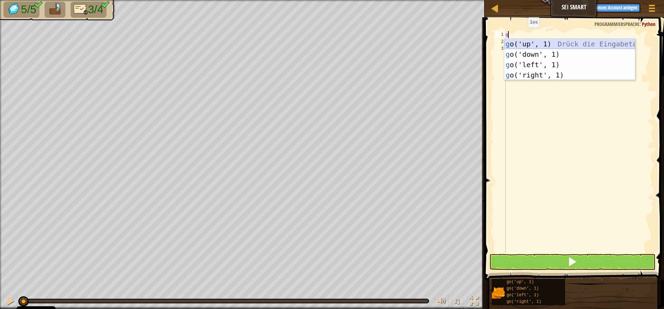
click at [532, 42] on div "g o('up', 1) Drück die Eingabetaste g o('down', 1) Drück die Eingabetaste g o('…" at bounding box center [570, 70] width 131 height 62
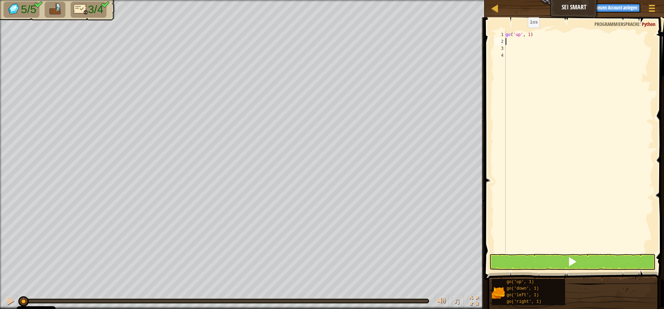
type textarea "g"
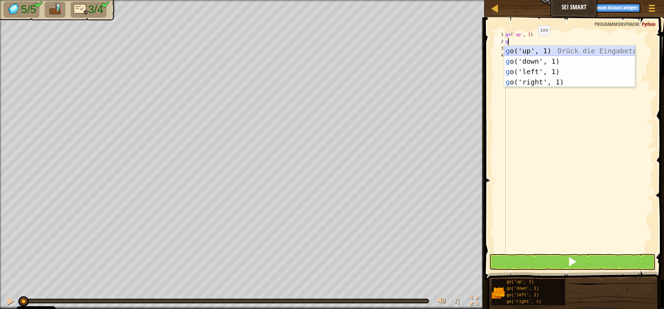
click at [537, 51] on div "g o('up', 1) Drück die Eingabetaste g o('down', 1) Drück die Eingabetaste g o('…" at bounding box center [570, 77] width 131 height 62
type textarea "g"
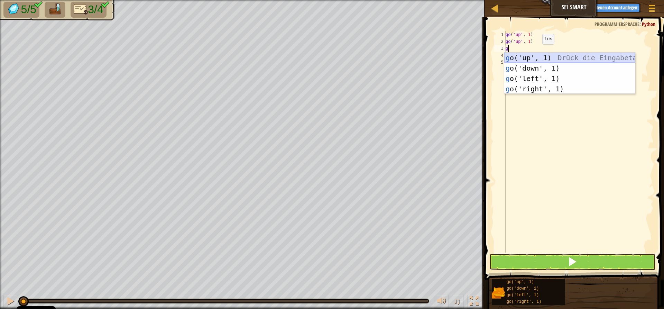
click at [536, 55] on div "g o('up', 1) Drück die Eingabetaste g o('down', 1) Drück die Eingabetaste g o('…" at bounding box center [570, 84] width 131 height 62
type textarea "g"
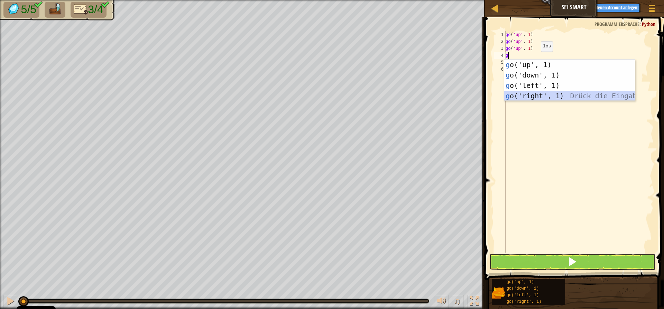
click at [536, 97] on div "g o('up', 1) Drück die Eingabetaste g o('down', 1) Drück die Eingabetaste g o('…" at bounding box center [570, 91] width 131 height 62
type textarea "g"
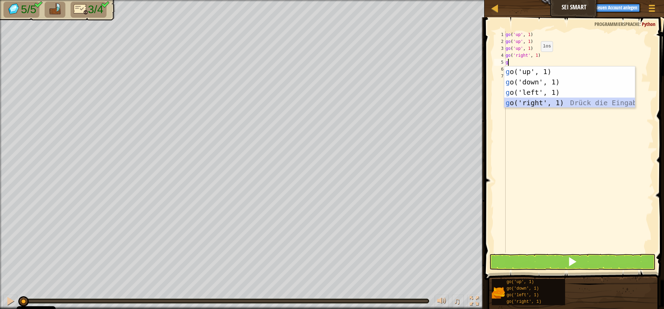
click at [533, 98] on div "g o('up', 1) Drück die Eingabetaste g o('down', 1) Drück die Eingabetaste g o('…" at bounding box center [570, 97] width 131 height 62
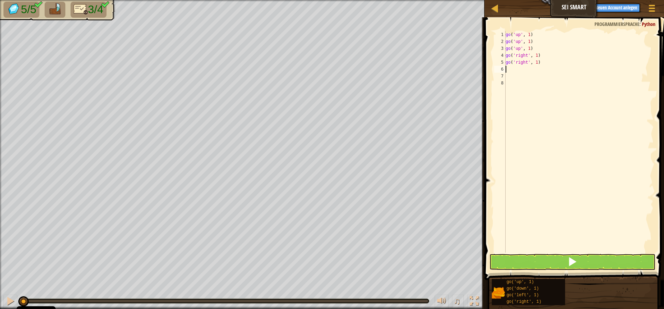
click at [511, 69] on div "go ( 'up' , 1 ) go ( 'up' , 1 ) go ( 'up' , 1 ) go ( 'right' , 1 ) go ( 'right'…" at bounding box center [579, 148] width 149 height 235
type textarea "g"
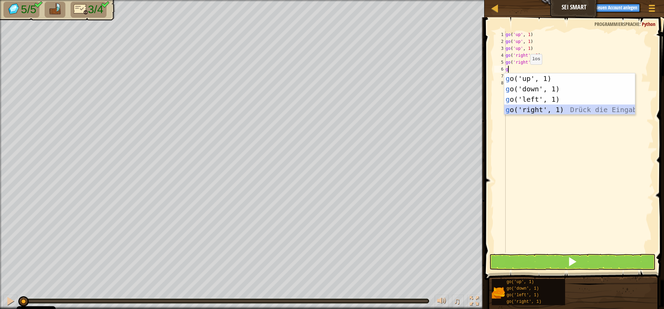
click at [531, 108] on div "g o('up', 1) Drück die Eingabetaste g o('down', 1) Drück die Eingabetaste g o('…" at bounding box center [570, 104] width 131 height 62
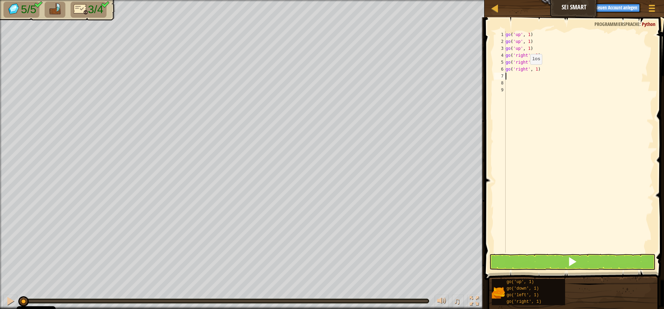
type textarea "g"
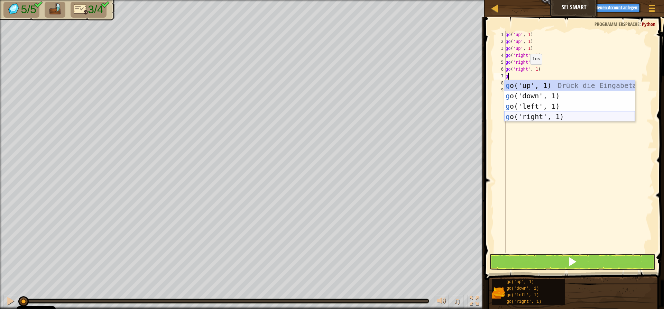
click at [533, 113] on div "g o('up', 1) Drück die Eingabetaste g o('down', 1) Drück die Eingabetaste g o('…" at bounding box center [570, 111] width 131 height 62
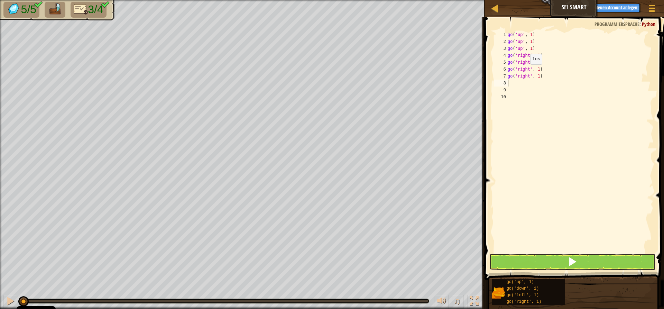
type textarea "g"
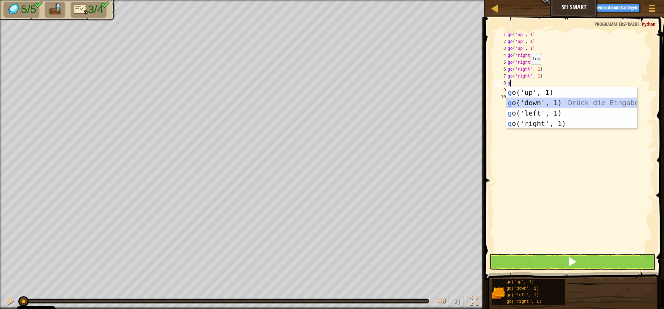
click at [532, 101] on div "g o('up', 1) Drück die Eingabetaste g o('down', 1) Drück die Eingabetaste g o('…" at bounding box center [572, 118] width 131 height 62
type textarea "g"
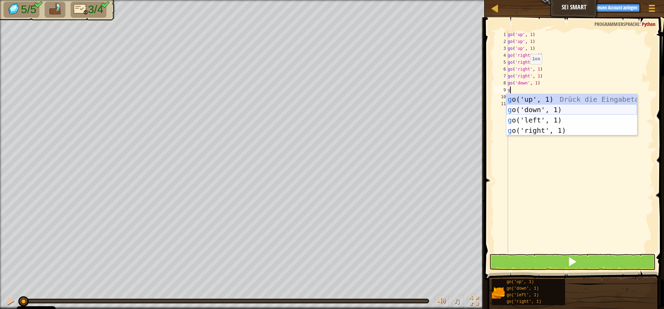
click at [534, 110] on div "g o('up', 1) Drück die Eingabetaste g o('down', 1) Drück die Eingabetaste g o('…" at bounding box center [572, 125] width 131 height 62
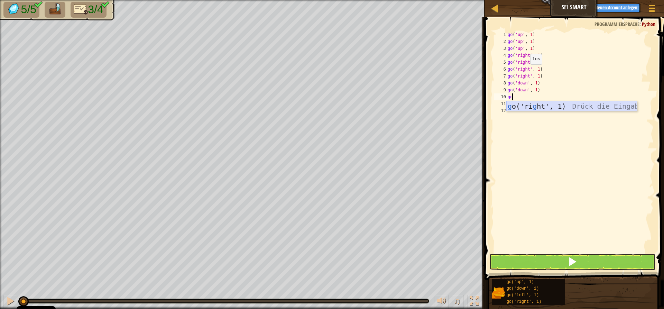
type textarea "g"
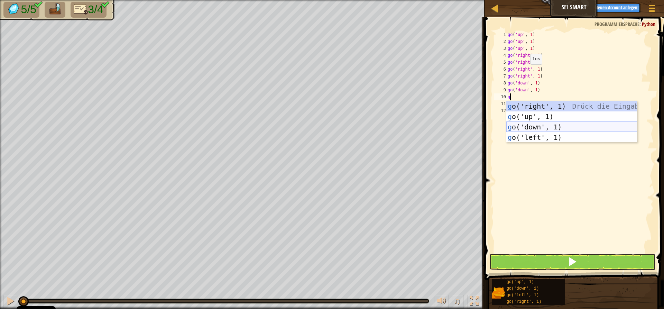
click at [529, 125] on div "g o('right', 1) Drück die Eingabetaste g o('up', 1) Drück die Eingabetaste g o(…" at bounding box center [572, 132] width 131 height 62
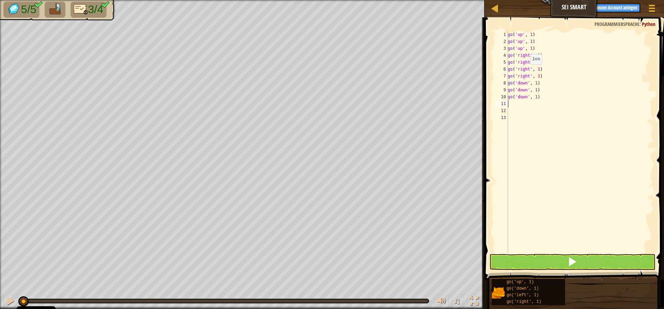
type textarea "g"
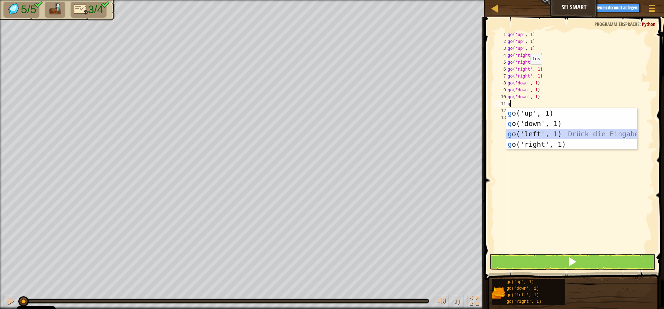
click at [540, 134] on div "g o('up', 1) Drück die Eingabetaste g o('down', 1) Drück die Eingabetaste g o('…" at bounding box center [572, 139] width 131 height 62
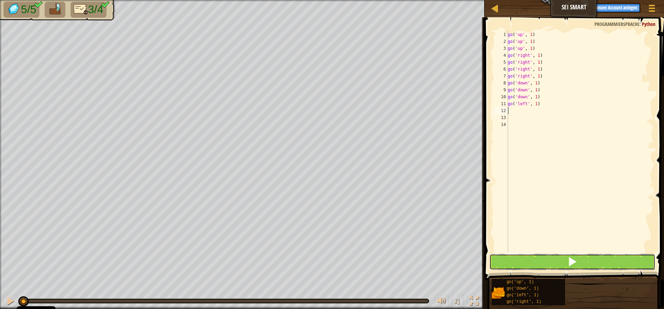
click at [512, 259] on button at bounding box center [573, 262] width 166 height 16
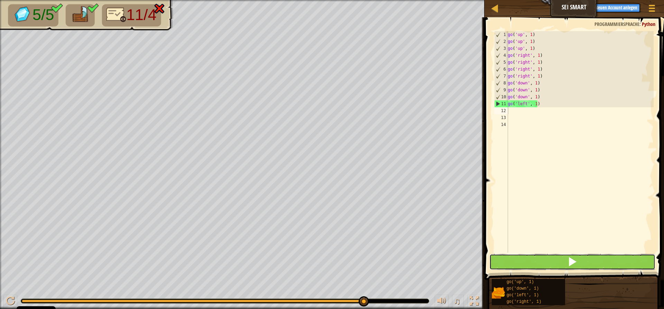
click at [543, 258] on button at bounding box center [573, 262] width 166 height 16
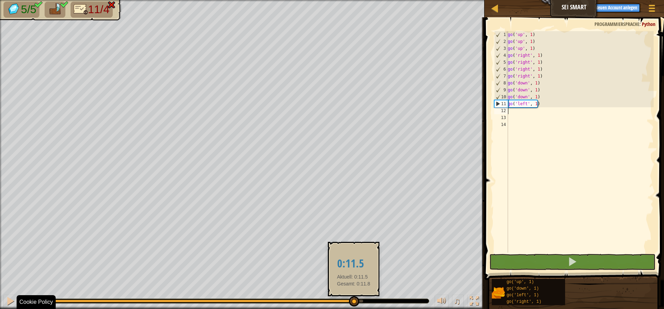
drag, startPoint x: 362, startPoint y: 300, endPoint x: 354, endPoint y: 303, distance: 9.1
click at [354, 303] on div at bounding box center [354, 301] width 10 height 10
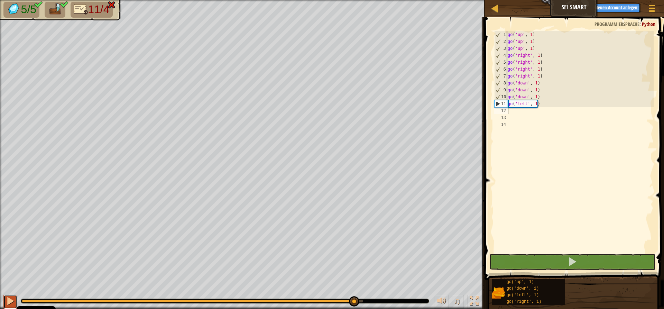
click at [13, 305] on div at bounding box center [10, 301] width 9 height 9
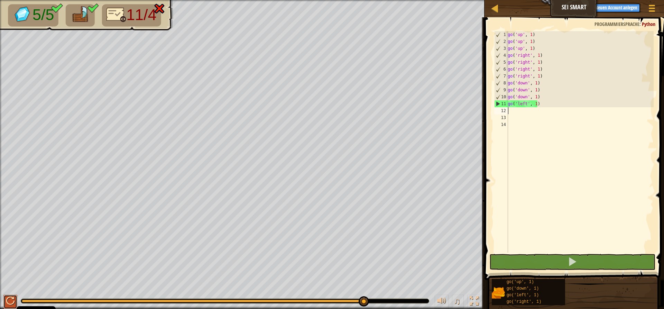
click at [13, 301] on div at bounding box center [10, 301] width 9 height 9
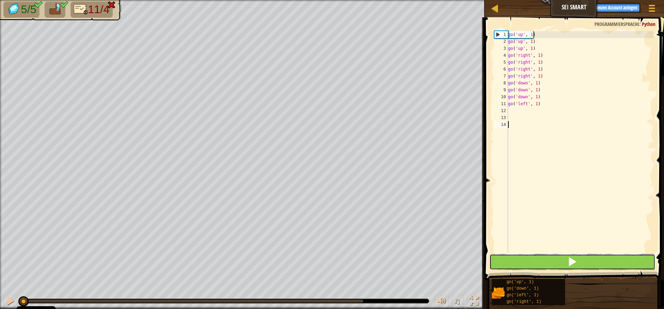
click at [579, 257] on button at bounding box center [573, 262] width 166 height 16
click at [593, 262] on button at bounding box center [573, 262] width 166 height 16
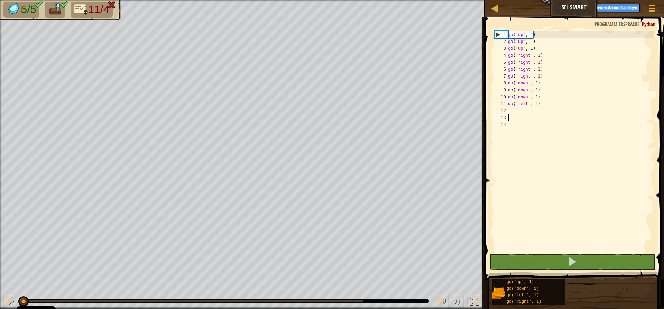
click at [549, 116] on div "go ( 'up' , 1 ) go ( 'up' , 1 ) go ( 'up' , 1 ) go ( 'right' , 1 ) go ( 'right'…" at bounding box center [580, 148] width 147 height 235
click at [551, 109] on div "go ( 'up' , 1 ) go ( 'up' , 1 ) go ( 'up' , 1 ) go ( 'right' , 1 ) go ( 'right'…" at bounding box center [580, 148] width 147 height 235
click at [554, 102] on div "go ( 'up' , 1 ) go ( 'up' , 1 ) go ( 'up' , 1 ) go ( 'right' , 1 ) go ( 'right'…" at bounding box center [580, 148] width 147 height 235
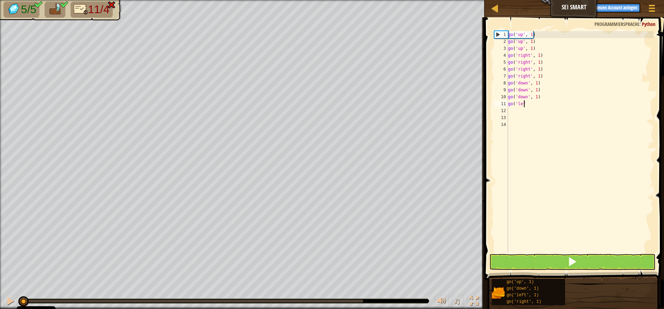
type textarea "g"
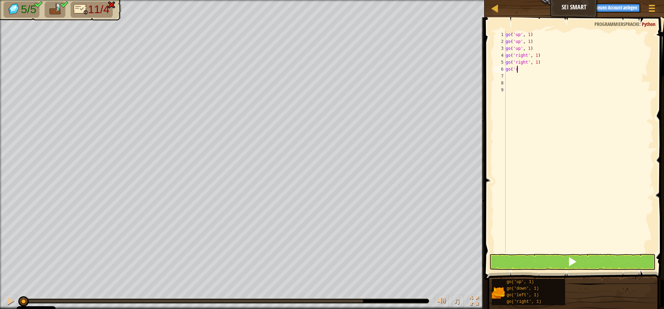
type textarea "g"
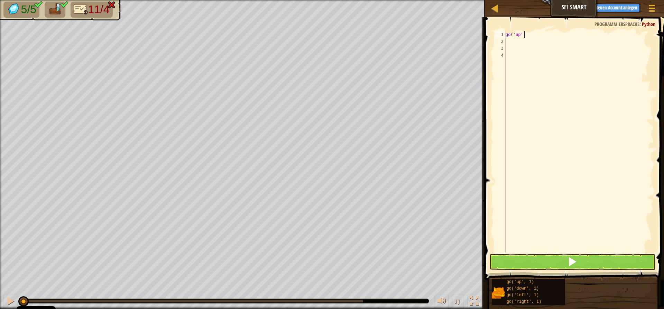
type textarea "g"
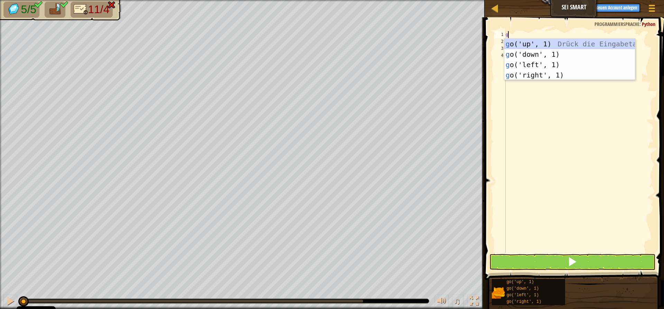
scroll to position [3, 0]
click at [525, 44] on div "g o('up', 1) Drück die Eingabetaste g o('down', 1) Drück die Eingabetaste g o('…" at bounding box center [570, 70] width 131 height 62
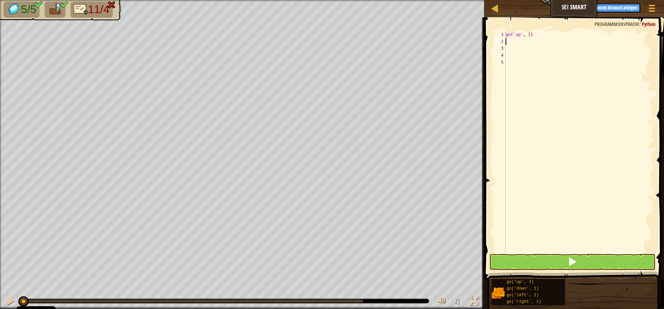
type textarea "g"
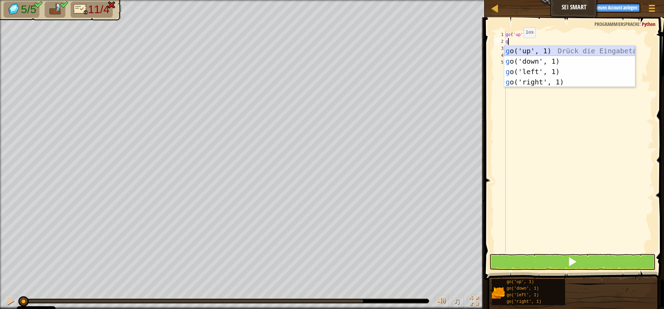
click at [526, 48] on div "g o('up', 1) Drück die Eingabetaste g o('down', 1) Drück die Eingabetaste g o('…" at bounding box center [570, 77] width 131 height 62
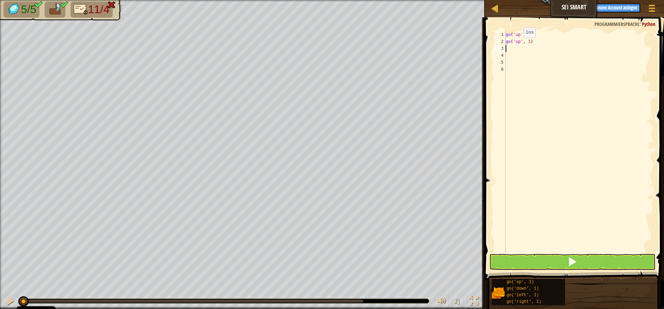
type textarea "g"
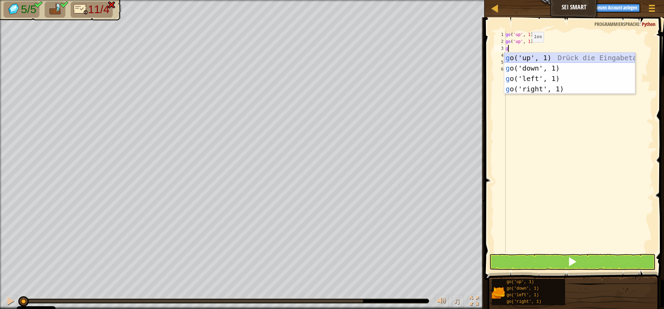
click at [526, 54] on div "g o('up', 1) Drück die Eingabetaste g o('down', 1) Drück die Eingabetaste g o('…" at bounding box center [570, 84] width 131 height 62
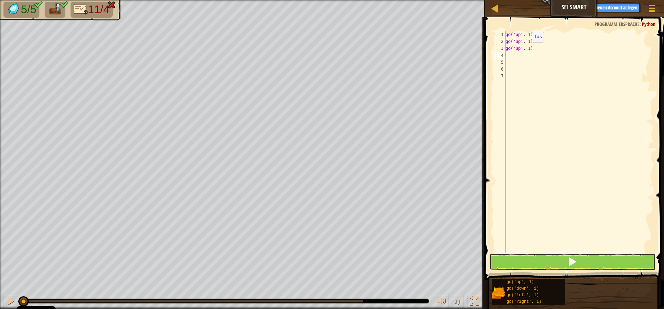
type textarea "g"
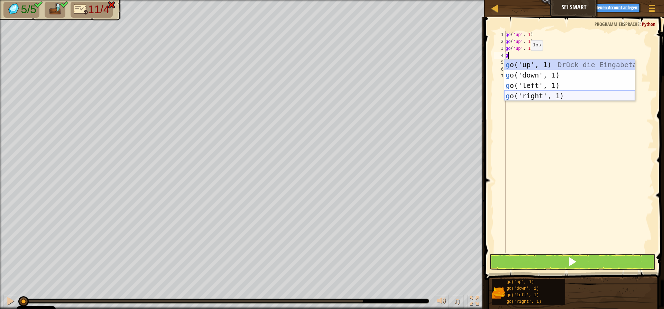
click at [528, 93] on div "g o('up', 1) Drück die Eingabetaste g o('down', 1) Drück die Eingabetaste g o('…" at bounding box center [570, 91] width 131 height 62
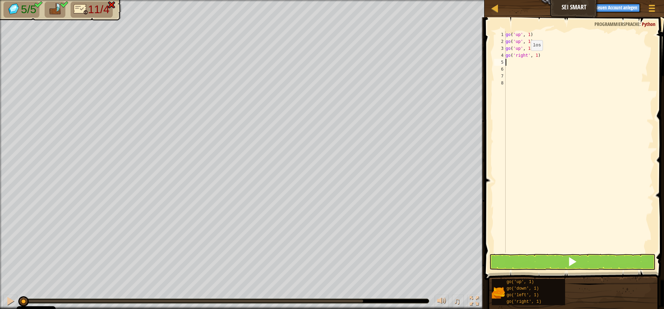
type textarea "g"
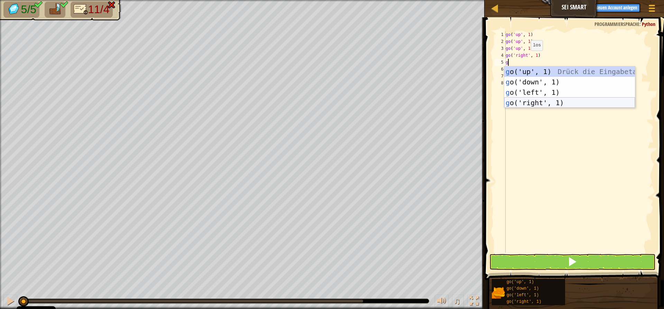
click at [534, 98] on div "g o('up', 1) Drück die Eingabetaste g o('down', 1) Drück die Eingabetaste g o('…" at bounding box center [570, 97] width 131 height 62
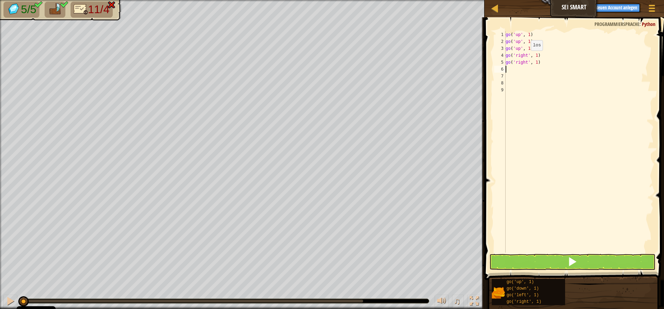
type textarea "g"
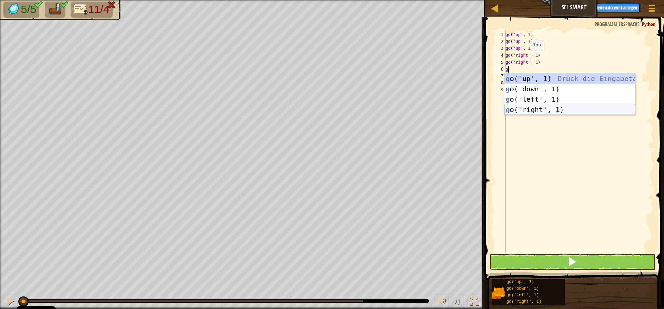
click at [532, 108] on div "g o('up', 1) Drück die Eingabetaste g o('down', 1) Drück die Eingabetaste g o('…" at bounding box center [570, 104] width 131 height 62
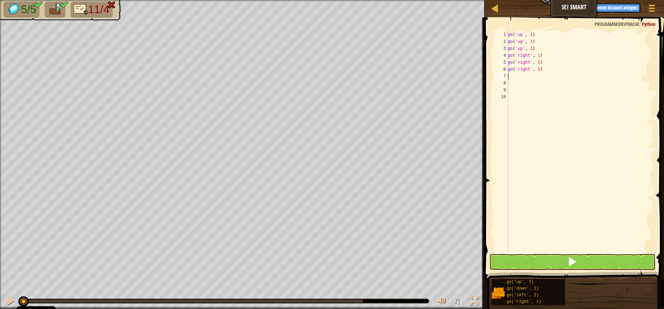
type textarea "g"
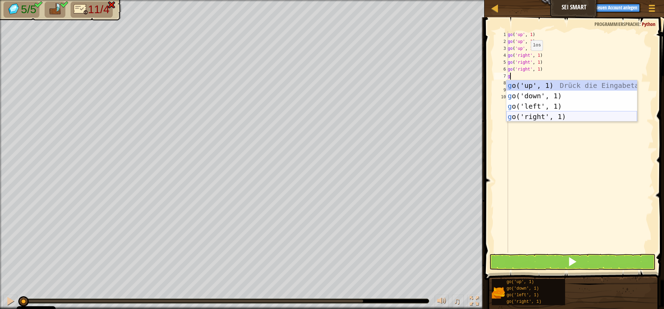
click at [534, 116] on div "g o('up', 1) Drück die Eingabetaste g o('down', 1) Drück die Eingabetaste g o('…" at bounding box center [572, 111] width 131 height 62
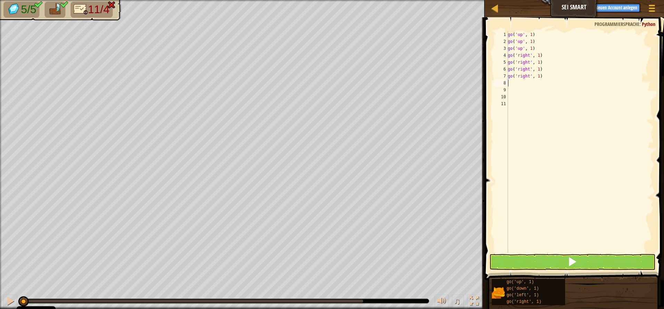
type textarea "g"
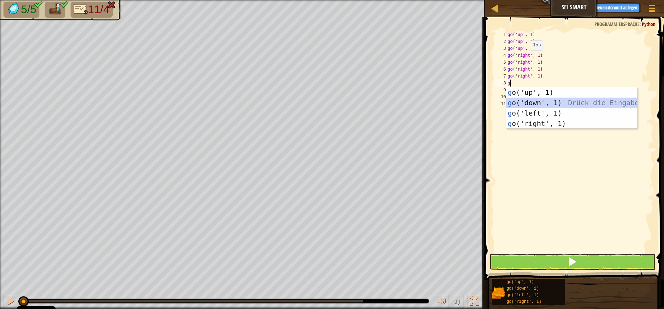
click at [538, 99] on div "g o('up', 1) Drück die Eingabetaste g o('down', 1) Drück die Eingabetaste g o('…" at bounding box center [572, 118] width 131 height 62
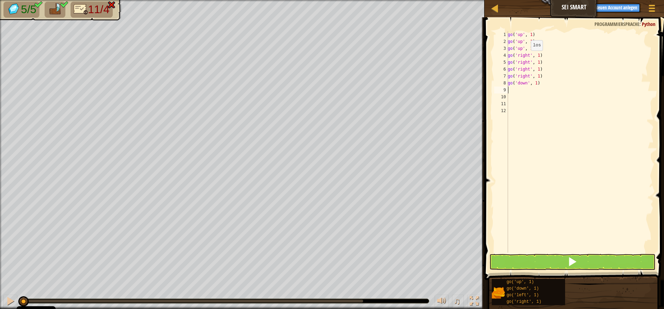
type textarea "g"
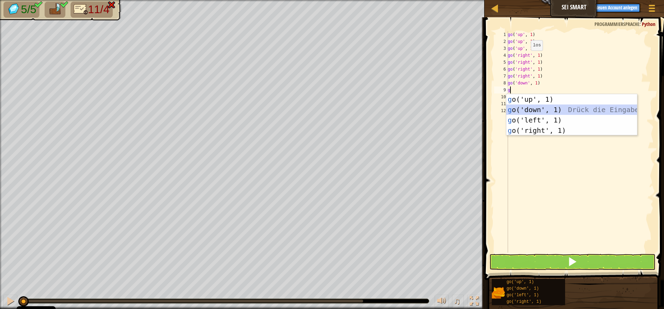
click at [535, 108] on div "g o('up', 1) Drück die Eingabetaste g o('down', 1) Drück die Eingabetaste g o('…" at bounding box center [572, 125] width 131 height 62
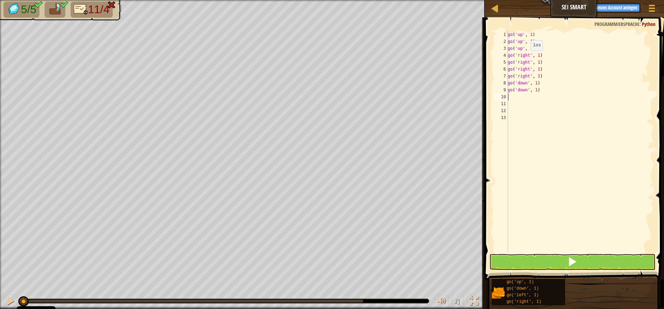
type textarea "g"
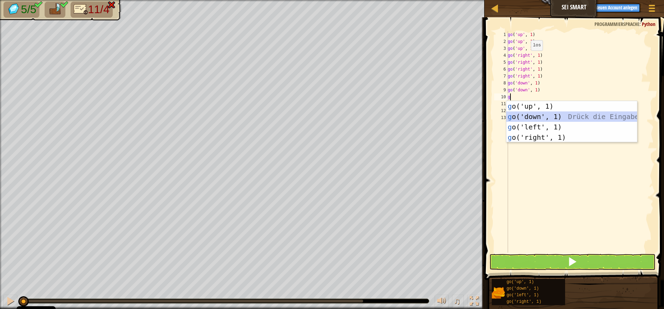
click at [535, 116] on div "g o('up', 1) Drück die Eingabetaste g o('down', 1) Drück die Eingabetaste g o('…" at bounding box center [572, 132] width 131 height 62
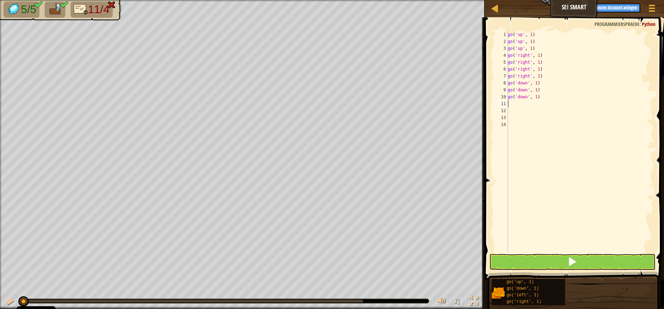
type textarea "g"
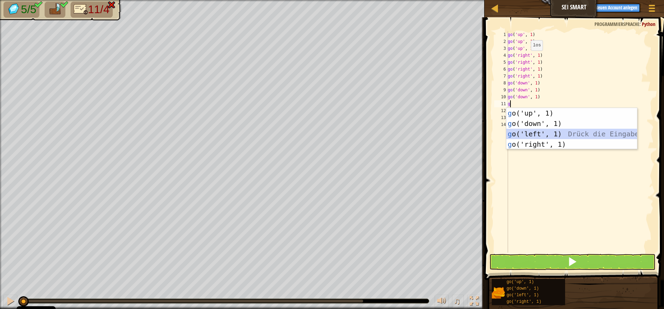
click at [536, 133] on div "g o('up', 1) Drück die Eingabetaste g o('down', 1) Drück die Eingabetaste g o('…" at bounding box center [572, 139] width 131 height 62
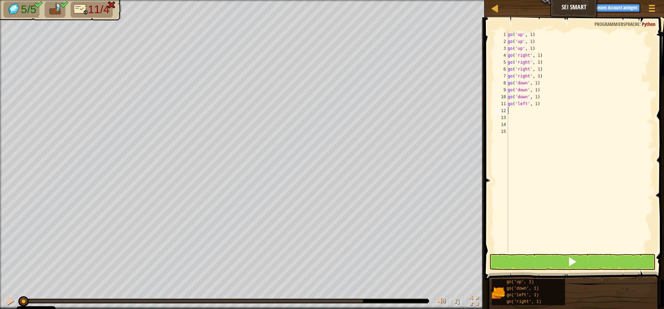
drag, startPoint x: 615, startPoint y: 33, endPoint x: 609, endPoint y: 50, distance: 17.6
click at [613, 45] on div "go ( 'up' , 1 ) go ( 'up' , 1 ) go ( 'up' , 1 ) go ( 'right' , 1 ) go ( 'right'…" at bounding box center [580, 148] width 147 height 235
click at [566, 95] on div "go ( 'up' , 1 ) go ( 'up' , 1 ) go ( 'up' , 1 ) go ( 'right' , 1 ) go ( 'right'…" at bounding box center [580, 148] width 147 height 235
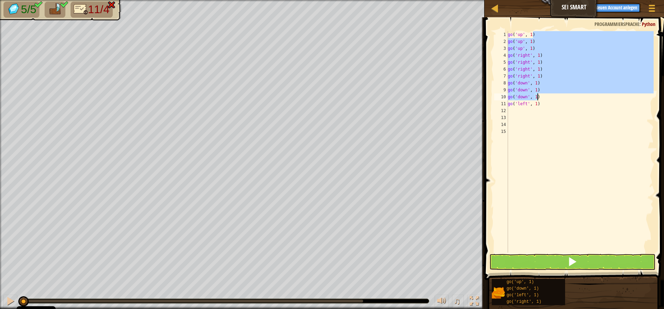
drag, startPoint x: 613, startPoint y: 33, endPoint x: 596, endPoint y: 98, distance: 67.4
click at [596, 98] on div "go ( 'up' , 1 ) go ( 'up' , 1 ) go ( 'up' , 1 ) go ( 'right' , 1 ) go ( 'right'…" at bounding box center [580, 148] width 147 height 235
click at [590, 40] on div "go ( 'up' , 1 ) go ( 'up' , 1 ) go ( 'up' , 1 ) go ( 'right' , 1 ) go ( 'right'…" at bounding box center [580, 141] width 147 height 221
type textarea "go('up', 1)"
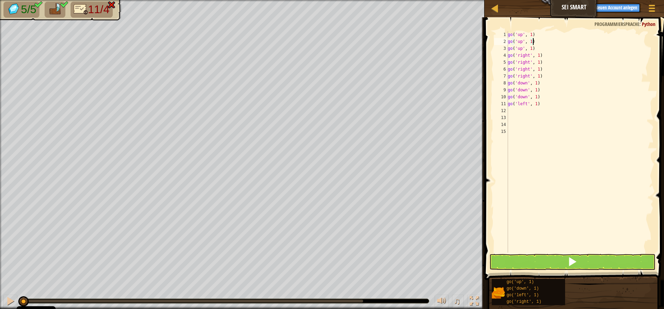
click at [534, 31] on div "go ( 'up' , 1 ) go ( 'up' , 1 ) go ( 'up' , 1 ) go ( 'right' , 1 ) go ( 'right'…" at bounding box center [580, 148] width 147 height 235
click at [528, 153] on div "go ( 'up' , 1 ) go ( 'up' , 1 ) go ( 'up' , 1 ) go ( 'right' , 1 ) go ( 'right'…" at bounding box center [580, 148] width 147 height 235
click at [548, 136] on div "go ( 'up' , 1 ) go ( 'up' , 1 ) go ( 'up' , 1 ) go ( 'right' , 1 ) go ( 'right'…" at bounding box center [580, 148] width 147 height 235
click at [536, 106] on div "go ( 'up' , 1 ) go ( 'up' , 1 ) go ( 'up' , 1 ) go ( 'right' , 1 ) go ( 'right'…" at bounding box center [580, 148] width 147 height 235
click at [539, 105] on div "go ( 'up' , 1 ) go ( 'up' , 1 ) go ( 'up' , 1 ) go ( 'right' , 1 ) go ( 'right'…" at bounding box center [580, 148] width 147 height 235
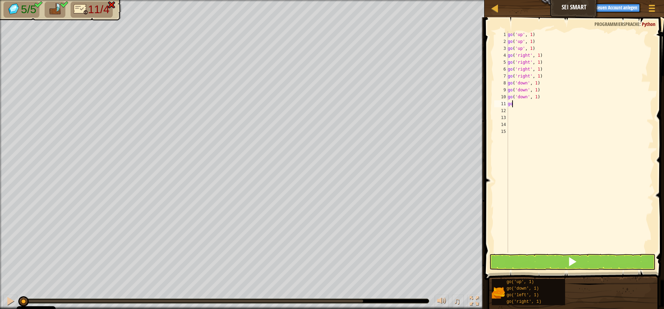
type textarea "g"
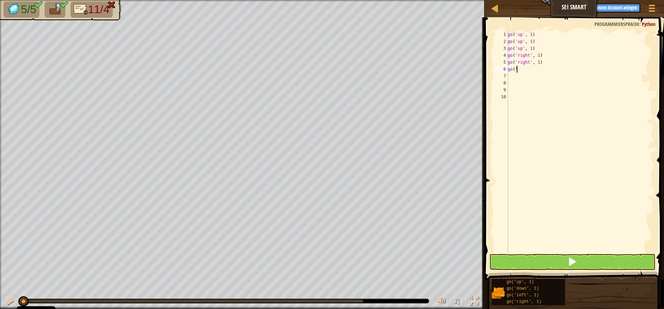
type textarea "g"
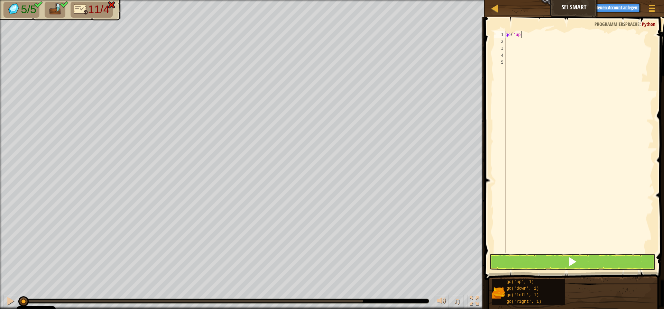
type textarea "g"
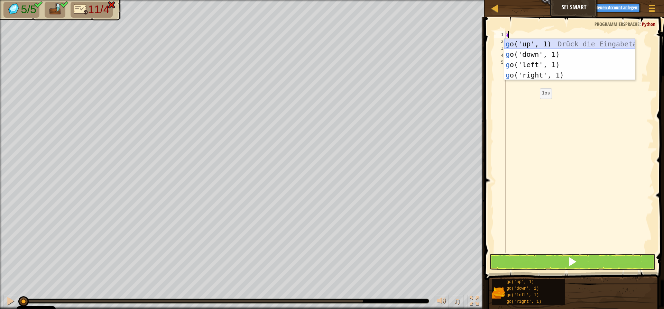
click at [594, 43] on div "g o('up', 1) Drück die Eingabetaste g o('down', 1) Drück die Eingabetaste g o('…" at bounding box center [570, 70] width 131 height 62
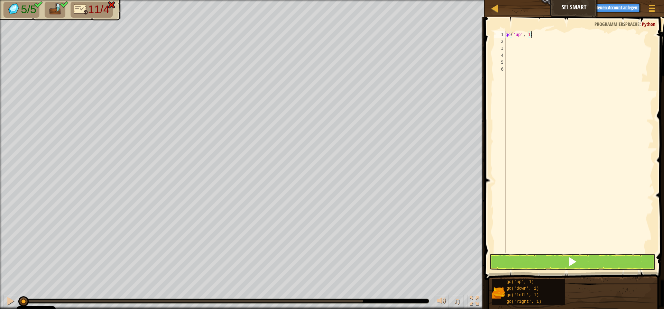
click at [530, 35] on div "go ( 'up' , 1 )" at bounding box center [580, 148] width 150 height 235
type textarea "go('up', 3)"
click at [595, 76] on div "go ( 'up' , 3 )" at bounding box center [580, 148] width 150 height 235
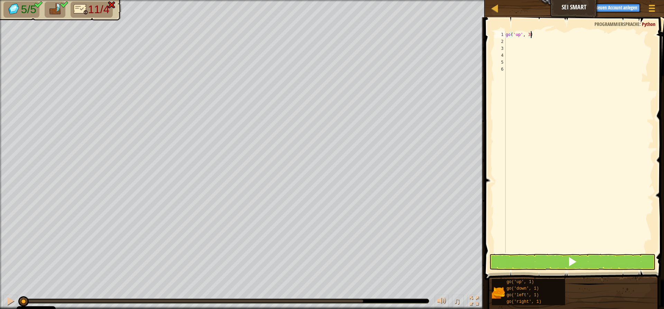
scroll to position [3, 0]
click at [509, 42] on div "go ( 'up' , 3 )" at bounding box center [580, 148] width 150 height 235
type textarea "g"
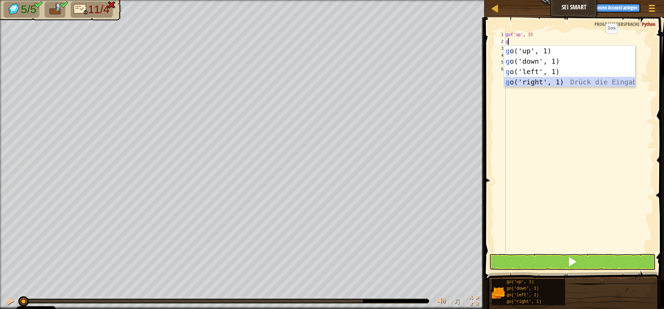
click at [570, 83] on div "g o('up', 1) Drück die Eingabetaste g o('down', 1) Drück die Eingabetaste g o('…" at bounding box center [570, 77] width 131 height 62
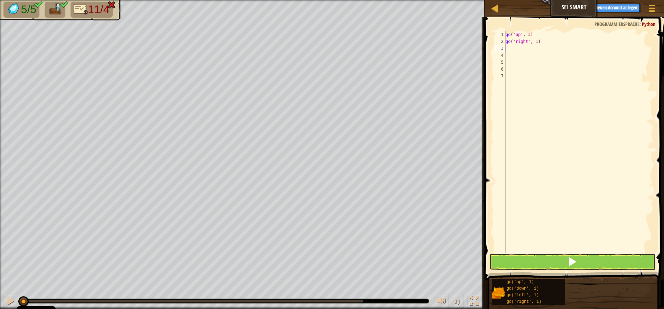
click at [534, 51] on div "go ( 'up' , 3 ) go ( 'right' , 1 )" at bounding box center [580, 148] width 150 height 235
click at [541, 47] on div "go ( 'up' , 3 ) go ( 'right' , 1 )" at bounding box center [580, 148] width 150 height 235
click at [535, 45] on div "go ( 'up' , 3 ) go ( 'right' , 1 )" at bounding box center [580, 148] width 150 height 235
click at [542, 42] on div "go ( 'up' , 3 ) go ( 'right' , 1 )" at bounding box center [580, 148] width 150 height 235
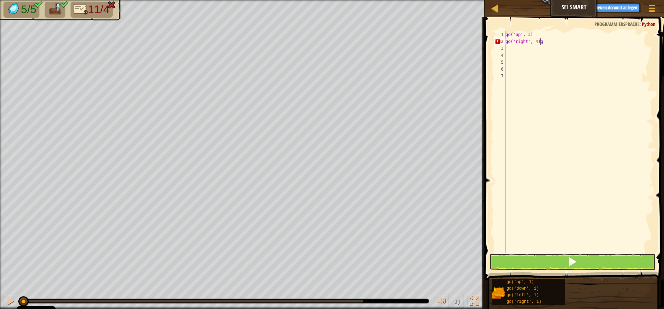
type textarea "go('right', 4)"
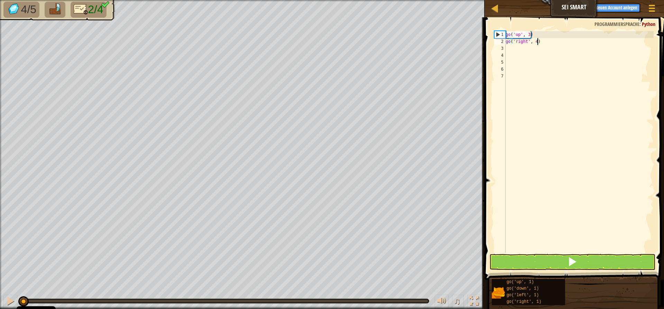
click at [508, 49] on div "go ( 'up' , 3 ) go ( 'right' , 4 )" at bounding box center [580, 148] width 150 height 235
type textarea "g"
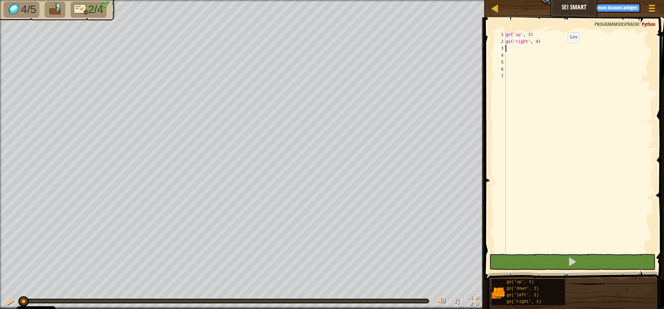
type textarea "g"
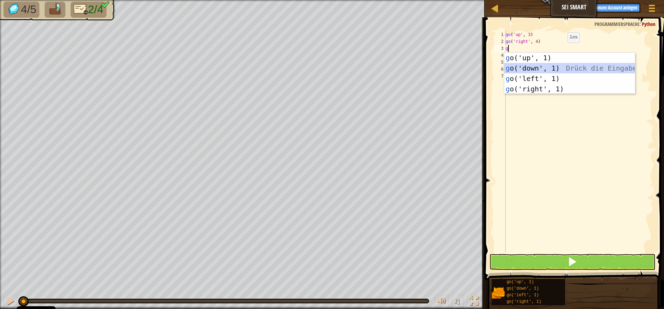
click at [565, 69] on div "g o('up', 1) Drück die Eingabetaste g o('down', 1) Drück die Eingabetaste g o('…" at bounding box center [570, 84] width 131 height 62
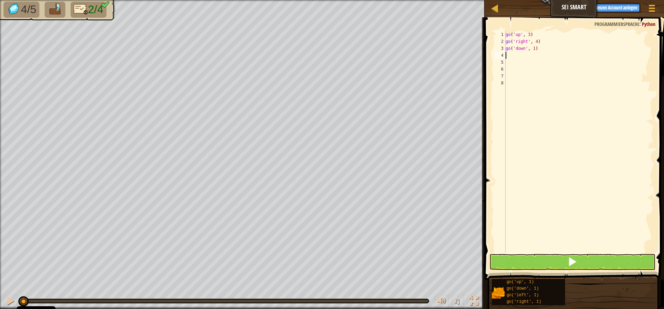
click at [512, 54] on div "go ( 'up' , 3 ) go ( 'right' , 4 ) go ( 'down' , 1 )" at bounding box center [580, 148] width 150 height 235
type textarea "g"
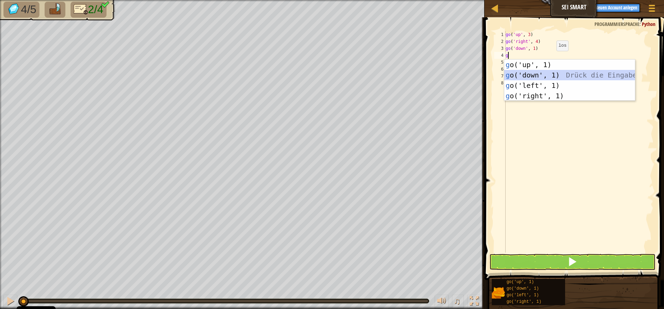
click at [559, 75] on div "g o('up', 1) Drück die Eingabetaste g o('down', 1) Drück die Eingabetaste g o('…" at bounding box center [570, 91] width 131 height 62
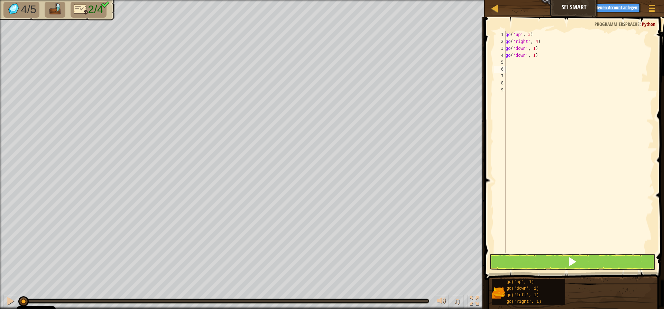
click at [568, 70] on div "go ( 'up' , 3 ) go ( 'right' , 4 ) go ( 'down' , 1 ) go ( 'down' , 1 )" at bounding box center [580, 148] width 150 height 235
click at [577, 52] on div "go ( 'up' , 3 ) go ( 'right' , 4 ) go ( 'down' , 1 ) go ( 'down' , 1 )" at bounding box center [580, 148] width 150 height 235
type textarea "go('down', 1)"
click at [572, 65] on div "go ( 'up' , 3 ) go ( 'right' , 4 ) go ( 'down' , 1 ) go ( 'down' , 1 )" at bounding box center [580, 148] width 150 height 235
click at [577, 62] on div "go ( 'up' , 3 ) go ( 'right' , 4 ) go ( 'down' , 1 ) go ( 'down' , 1 )" at bounding box center [580, 148] width 150 height 235
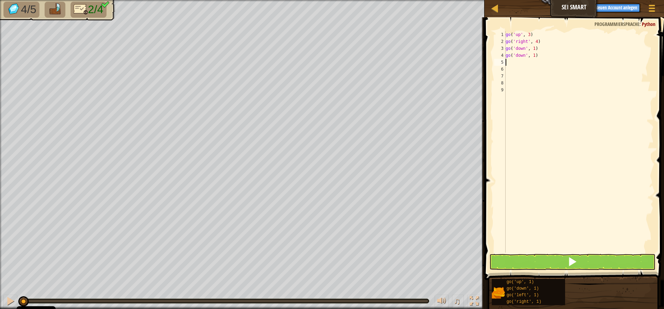
click at [579, 59] on div "go ( 'up' , 3 ) go ( 'right' , 4 ) go ( 'down' , 1 ) go ( 'down' , 1 )" at bounding box center [580, 148] width 150 height 235
click at [581, 55] on div "go ( 'up' , 3 ) go ( 'right' , 4 ) go ( 'down' , 1 ) go ( 'down' , 1 )" at bounding box center [580, 148] width 150 height 235
type textarea "go('down', 3)"
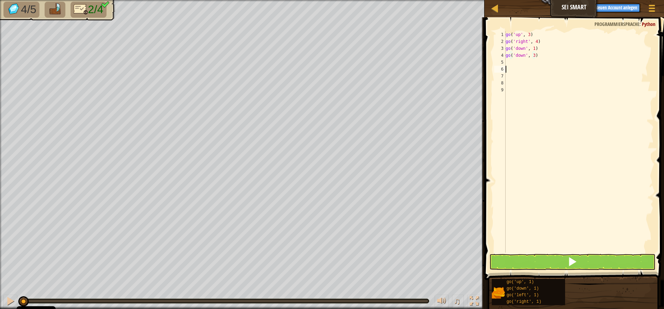
click at [544, 68] on div "go ( 'up' , 3 ) go ( 'right' , 4 ) go ( 'down' , 1 ) go ( 'down' , 3 )" at bounding box center [580, 148] width 150 height 235
click at [544, 66] on div "go ( 'up' , 3 ) go ( 'right' , 4 ) go ( 'down' , 1 ) go ( 'down' , 3 )" at bounding box center [580, 148] width 150 height 235
click at [545, 59] on div "go ( 'up' , 3 ) go ( 'right' , 4 ) go ( 'down' , 1 ) go ( 'down' , 3 )" at bounding box center [580, 148] width 150 height 235
type textarea "g"
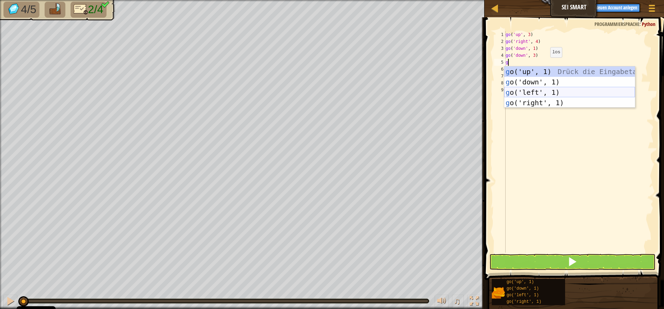
click at [563, 91] on div "g o('up', 1) Drück die Eingabetaste g o('down', 1) Drück die Eingabetaste g o('…" at bounding box center [570, 97] width 131 height 62
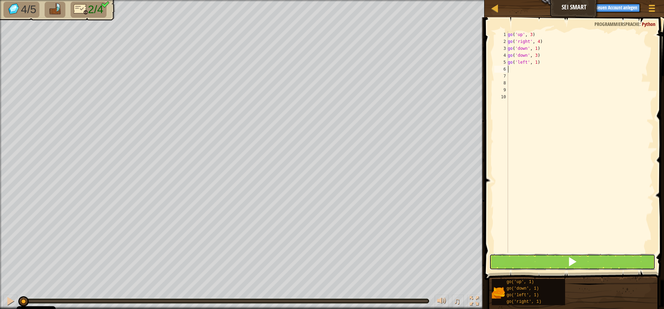
click at [583, 262] on button at bounding box center [573, 262] width 166 height 16
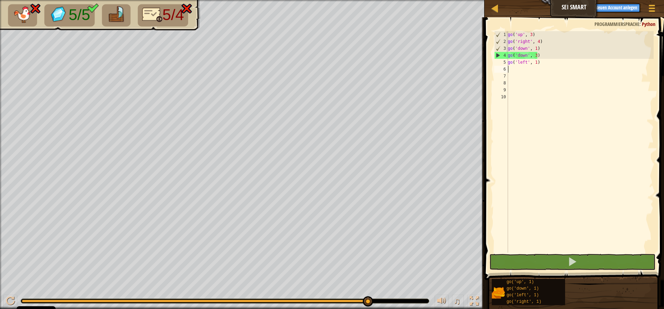
click at [538, 61] on div "go ( 'up' , 3 ) go ( 'right' , 4 ) go ( 'down' , 1 ) go ( 'down' , 3 ) go ( 'le…" at bounding box center [580, 148] width 147 height 235
click at [539, 56] on div "go ( 'up' , 3 ) go ( 'right' , 4 ) go ( 'down' , 1 ) go ( 'down' , 3 ) go ( 'le…" at bounding box center [580, 148] width 147 height 235
click at [538, 48] on div "go ( 'up' , 3 ) go ( 'right' , 4 ) go ( 'down' , 1 ) go ( 'down' , 3 ) go ( 'le…" at bounding box center [580, 148] width 147 height 235
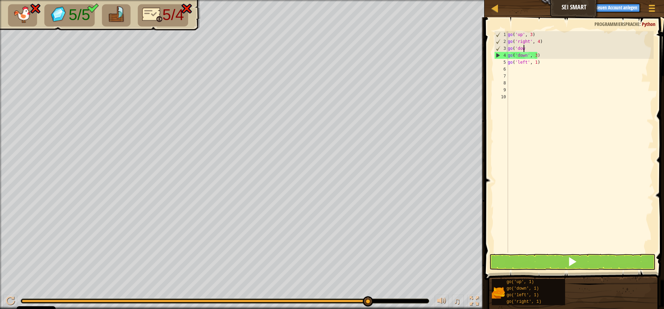
type textarea "g"
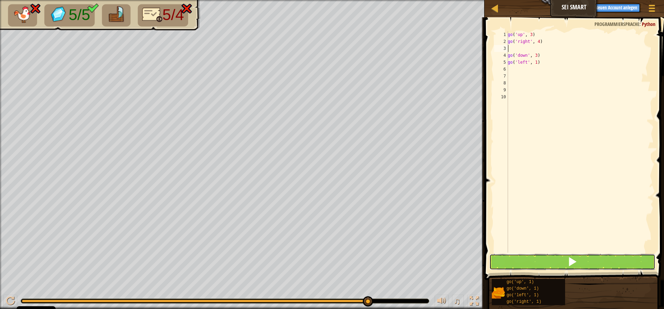
click at [590, 262] on button at bounding box center [573, 262] width 166 height 16
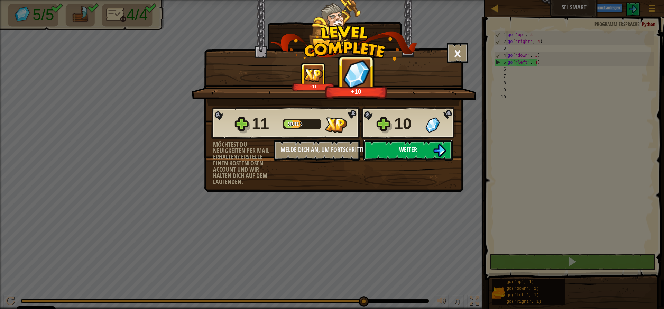
click at [389, 154] on button "Weiter" at bounding box center [408, 150] width 89 height 21
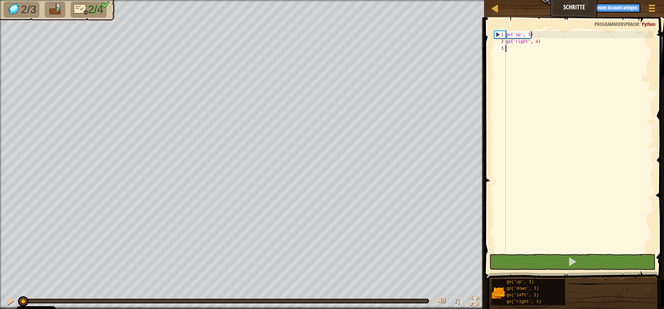
type textarea "g"
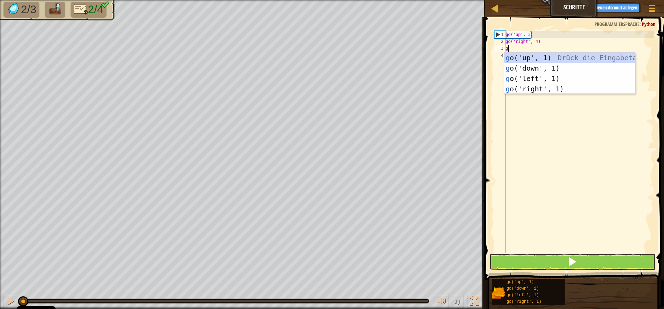
scroll to position [3, 0]
drag, startPoint x: 536, startPoint y: 66, endPoint x: 541, endPoint y: 75, distance: 10.1
click at [541, 75] on div "g o('up', 1) Drück die Eingabetaste g o('down', 1) Drück die Eingabetaste g o('…" at bounding box center [570, 84] width 131 height 62
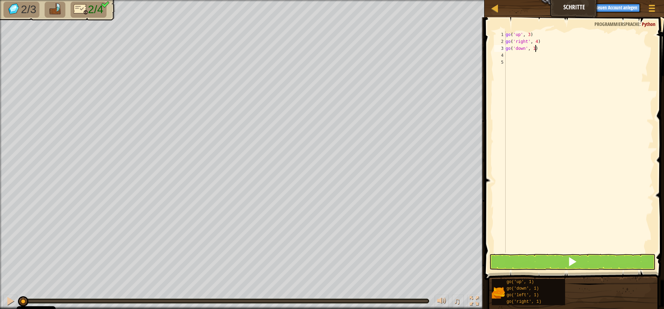
click at [538, 48] on div "go ( 'up' , 3 ) go ( 'right' , 4 ) go ( 'down' , 1 )" at bounding box center [579, 148] width 149 height 235
type textarea "go('down', 3)"
click at [510, 56] on div "go ( 'up' , 3 ) go ( 'right' , 4 ) go ( 'down' , 3 )" at bounding box center [579, 148] width 149 height 235
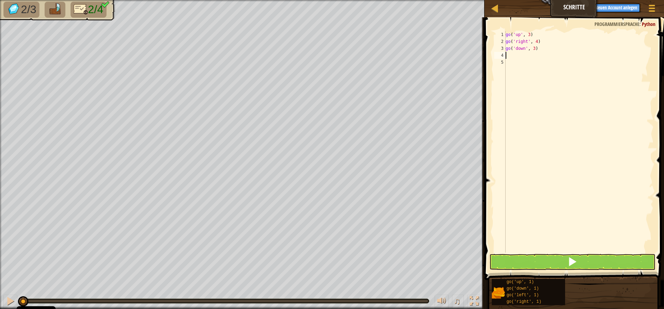
type textarea "g"
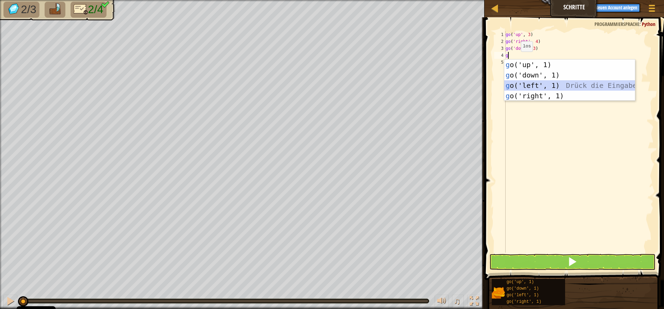
click at [524, 84] on div "g o('up', 1) Drück die Eingabetaste g o('down', 1) Drück die Eingabetaste g o('…" at bounding box center [570, 91] width 131 height 62
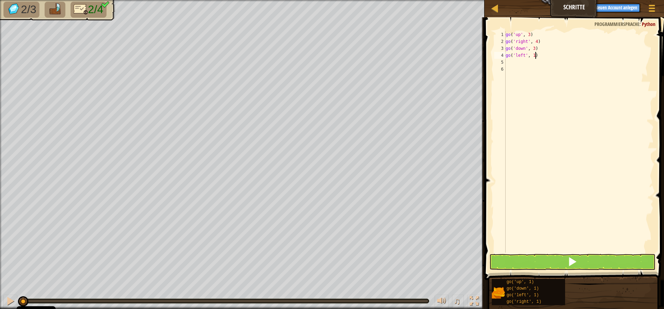
click at [540, 55] on div "go ( 'up' , 3 ) go ( 'right' , 4 ) go ( 'down' , 3 ) go ( 'left' , 1 )" at bounding box center [579, 148] width 149 height 235
type textarea "go('left', 2)"
click at [562, 266] on button at bounding box center [573, 262] width 166 height 16
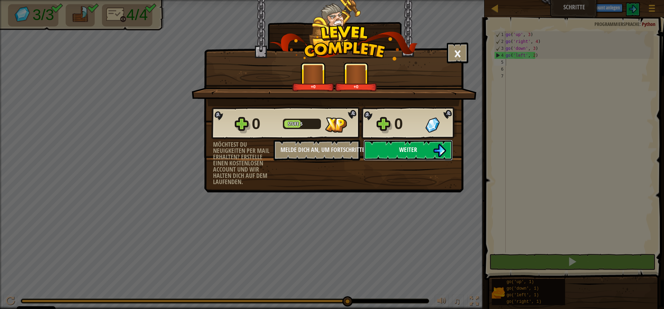
click at [379, 158] on button "Weiter" at bounding box center [408, 150] width 89 height 21
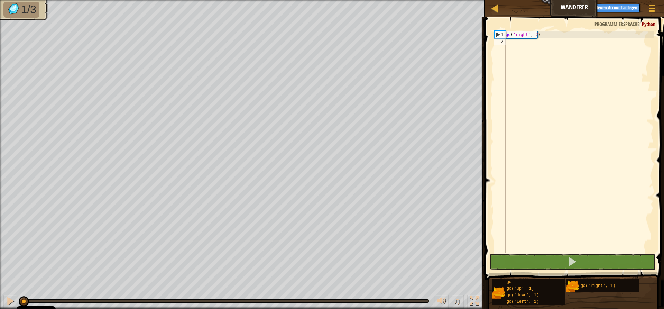
type textarea "g"
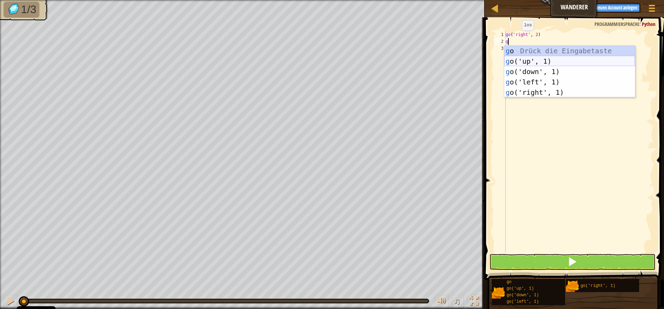
click at [542, 62] on div "g o Drück die Eingabetaste g o('up', 1) Drück die Eingabetaste g o('down', 1) D…" at bounding box center [570, 82] width 131 height 73
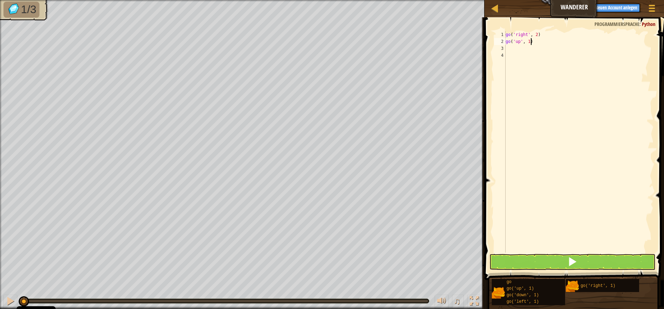
click at [534, 43] on div "go ( 'right' , 2 ) go ( 'up' , 1 )" at bounding box center [579, 148] width 149 height 235
type textarea "go('up', 3)"
click at [507, 48] on div "go ( 'right' , 2 ) go ( 'up' , 3 )" at bounding box center [579, 148] width 149 height 235
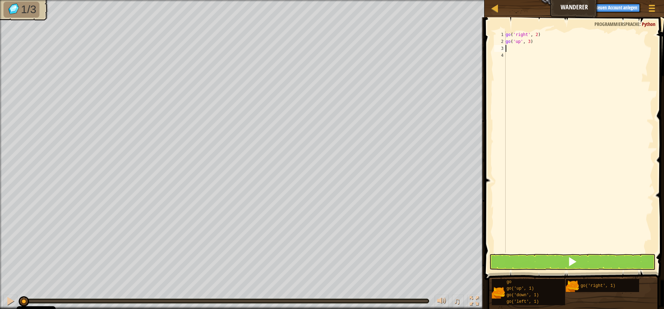
type textarea "g"
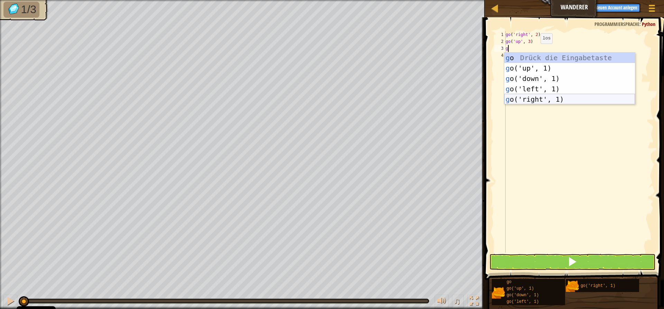
click at [537, 96] on div "g o Drück die Eingabetaste g o('up', 1) Drück die Eingabetaste g o('down', 1) D…" at bounding box center [570, 89] width 131 height 73
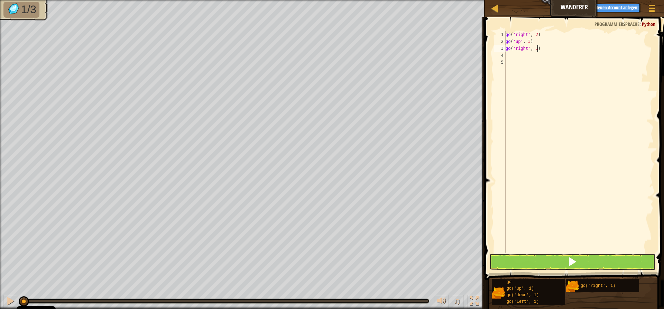
click at [541, 48] on div "go ( 'right' , 2 ) go ( 'up' , 3 ) go ( 'right' , 1 )" at bounding box center [579, 148] width 149 height 235
type textarea "go('right', 2)"
click at [573, 260] on span at bounding box center [573, 262] width 10 height 10
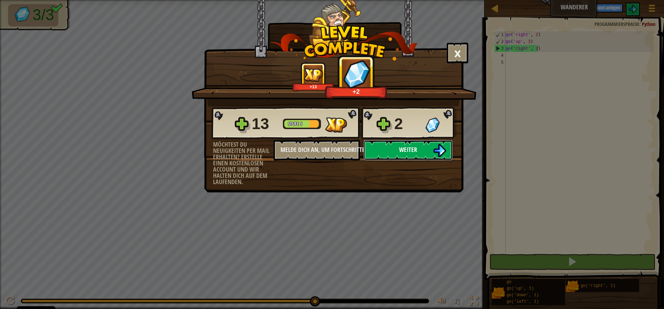
click at [413, 147] on span "Weiter" at bounding box center [408, 149] width 18 height 9
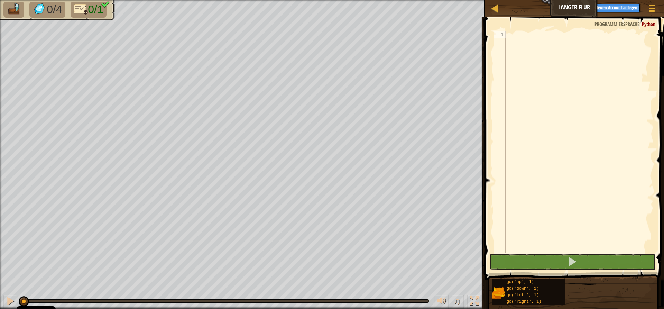
type textarea "g"
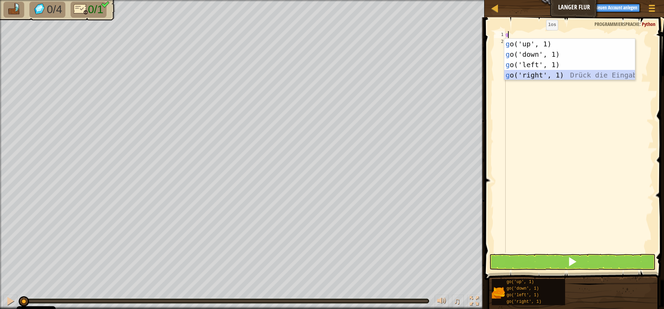
click at [543, 72] on div "g o('up', 1) Drück die Eingabetaste g o('down', 1) Drück die Eingabetaste g o('…" at bounding box center [570, 70] width 131 height 62
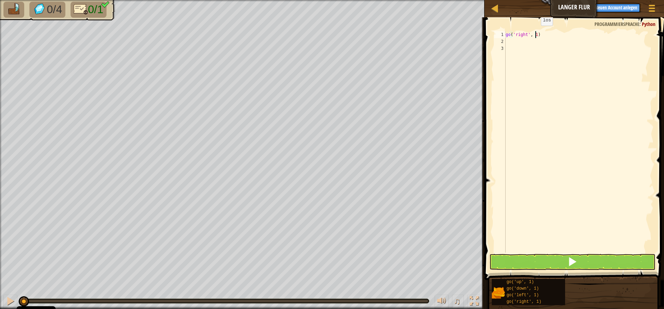
click at [535, 33] on div "go ( 'right' , 1 )" at bounding box center [579, 148] width 149 height 235
click at [537, 34] on div "go ( 'right' , 1 )" at bounding box center [579, 148] width 149 height 235
type textarea "go('right', 5)"
click at [648, 265] on button at bounding box center [573, 262] width 166 height 16
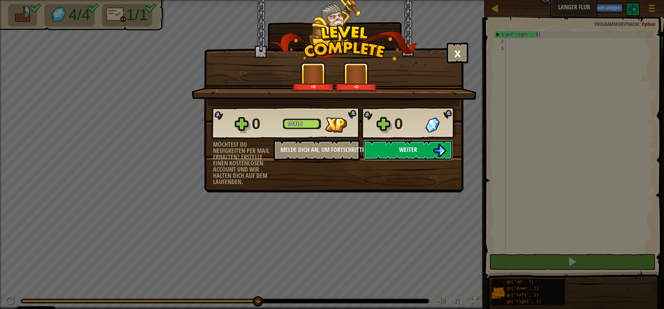
click at [399, 143] on button "Weiter" at bounding box center [408, 150] width 89 height 21
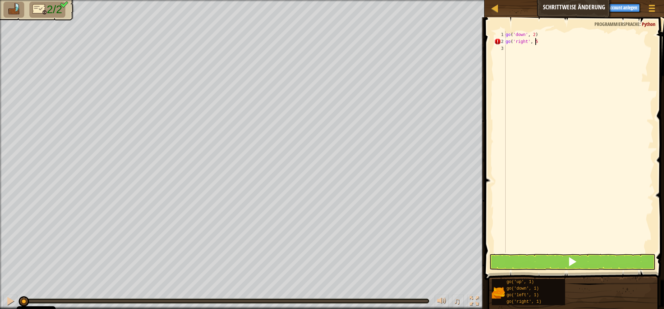
scroll to position [3, 2]
type textarea "go('right', 5)"
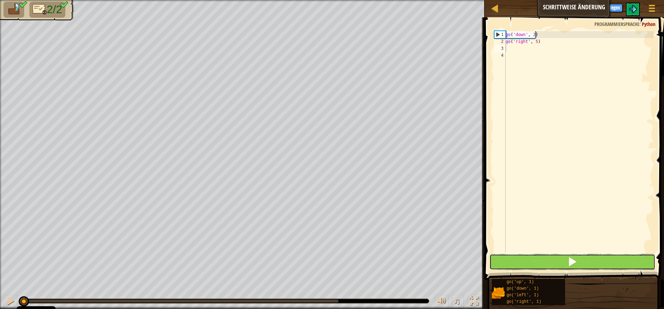
click at [572, 262] on span at bounding box center [573, 262] width 10 height 10
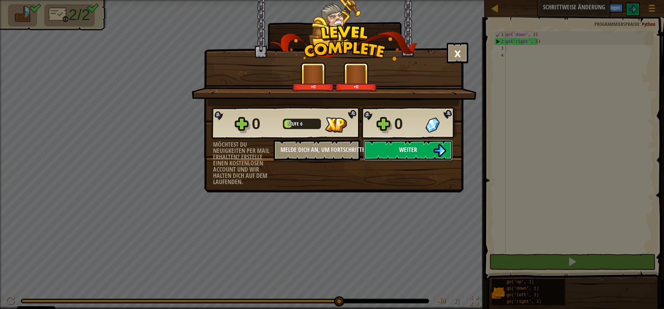
click at [391, 144] on button "Weiter" at bounding box center [408, 150] width 89 height 21
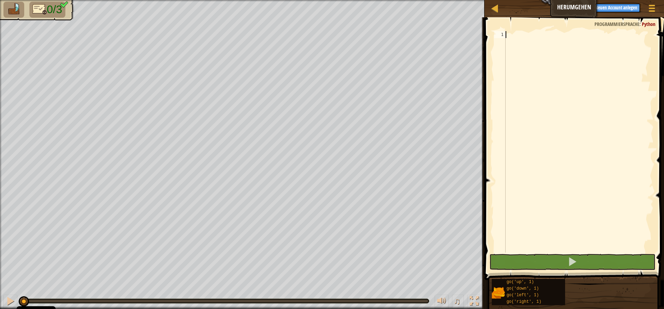
type textarea "g"
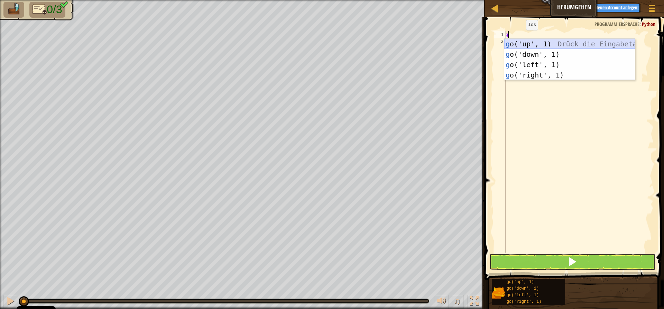
click at [542, 43] on div "g o('up', 1) Drück die Eingabetaste g o('down', 1) Drück die Eingabetaste g o('…" at bounding box center [570, 70] width 131 height 62
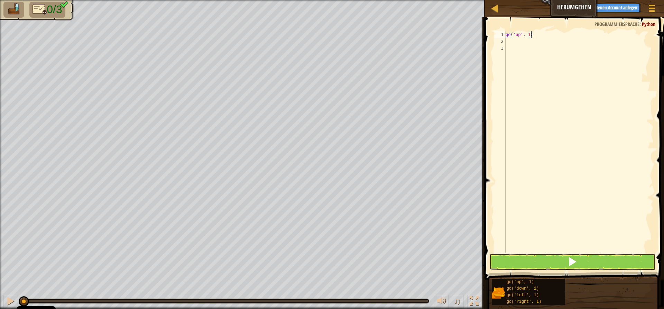
click at [533, 35] on div "go ( 'up' , 1 )" at bounding box center [579, 148] width 149 height 235
type textarea "go('up', 2)"
click at [508, 42] on div "go ( 'up' , 2 )" at bounding box center [579, 148] width 149 height 235
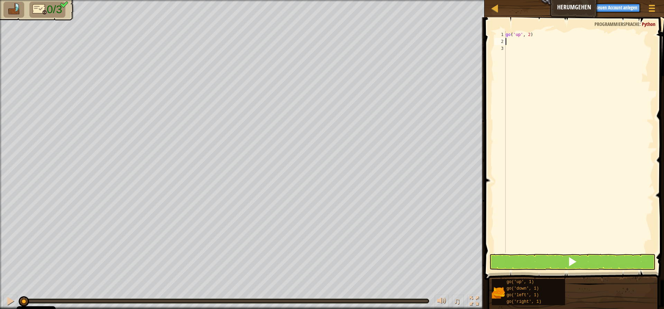
scroll to position [3, 0]
type textarea "g"
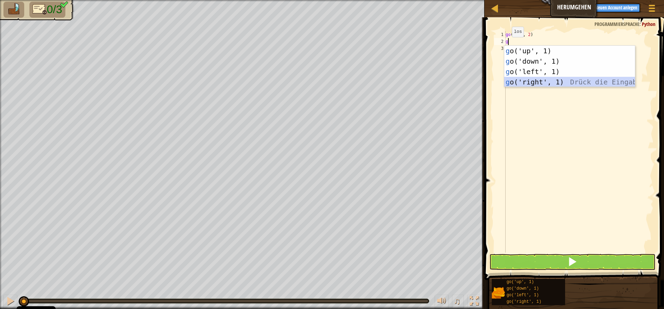
click at [540, 83] on div "g o('up', 1) Drück die Eingabetaste g o('down', 1) Drück die Eingabetaste g o('…" at bounding box center [570, 77] width 131 height 62
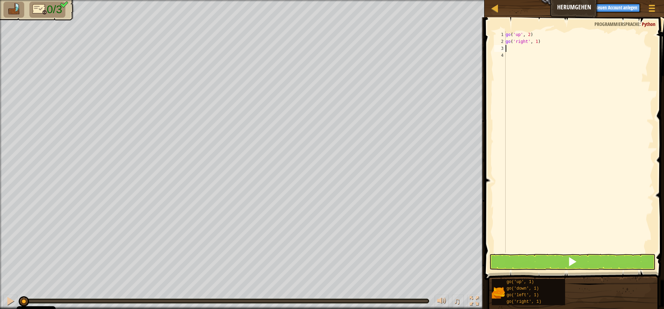
click at [540, 43] on div "go ( 'up' , 2 ) go ( 'right' , 1 )" at bounding box center [579, 148] width 149 height 235
type textarea "go('right', 3)"
click at [507, 50] on div "go ( 'up' , 2 ) go ( 'right' , 3 )" at bounding box center [579, 148] width 149 height 235
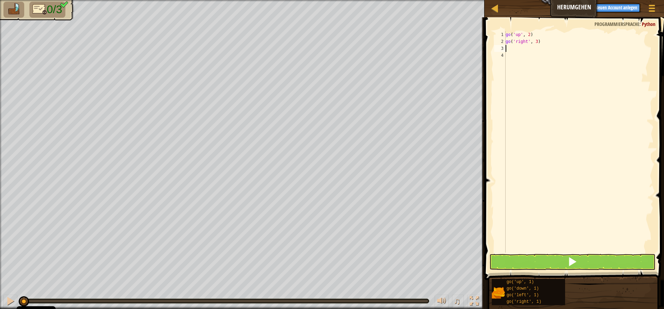
type textarea "g"
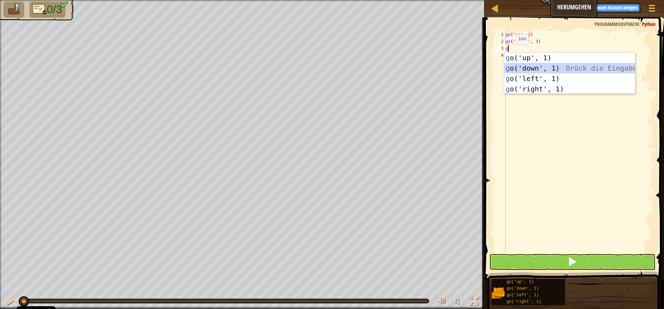
click at [545, 66] on div "g o('up', 1) Drück die Eingabetaste g o('down', 1) Drück die Eingabetaste g o('…" at bounding box center [570, 84] width 131 height 62
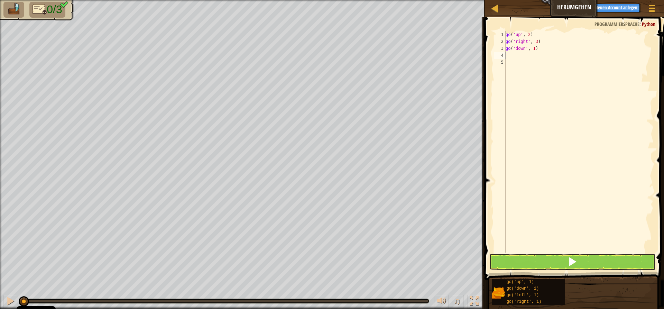
click at [537, 48] on div "go ( 'up' , 2 ) go ( 'right' , 3 ) go ( 'down' , 1 )" at bounding box center [579, 148] width 149 height 235
type textarea "go('down', 2)"
click at [540, 265] on button at bounding box center [573, 262] width 166 height 16
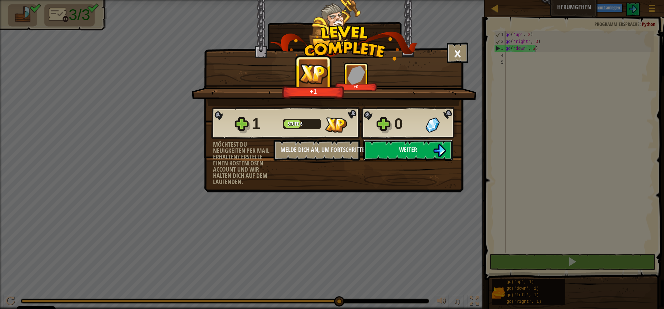
click at [439, 150] on img at bounding box center [439, 150] width 13 height 13
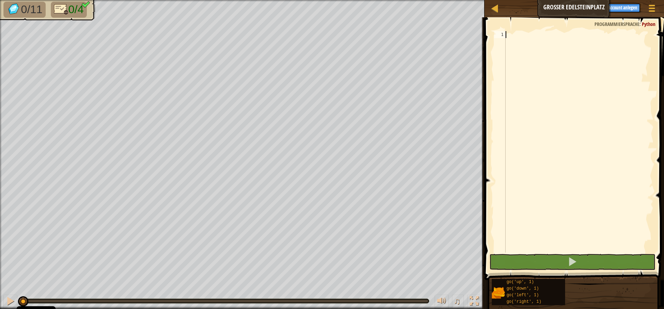
type textarea "g"
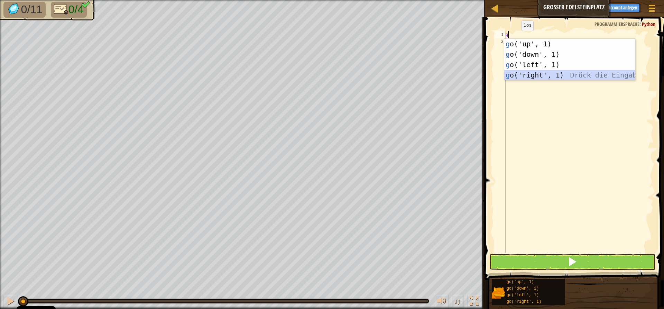
click at [536, 74] on div "g o('up', 1) Drück die Eingabetaste g o('down', 1) Drück die Eingabetaste g o('…" at bounding box center [570, 70] width 131 height 62
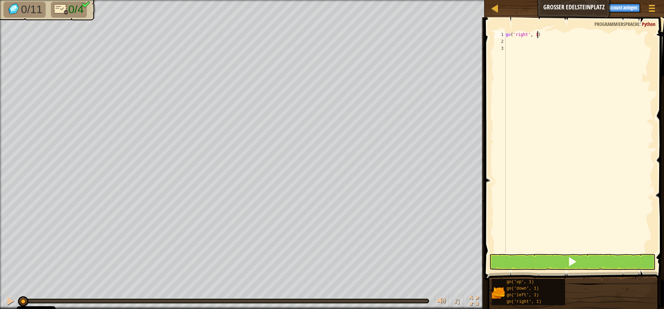
click at [537, 34] on div "go ( 'right' , 1 )" at bounding box center [579, 148] width 149 height 235
type textarea "go('right', 3)"
click at [507, 40] on div "go ( 'right' , 3 )" at bounding box center [579, 148] width 149 height 235
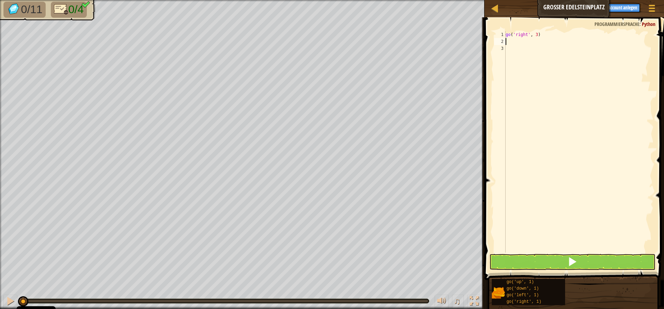
type textarea "g"
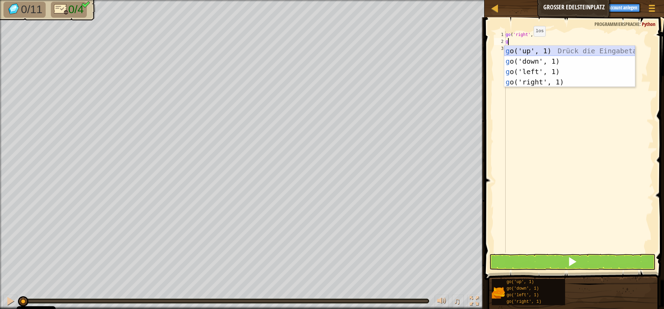
click at [554, 48] on div "g o('up', 1) Drück die Eingabetaste g o('down', 1) Drück die Eingabetaste g o('…" at bounding box center [570, 77] width 131 height 62
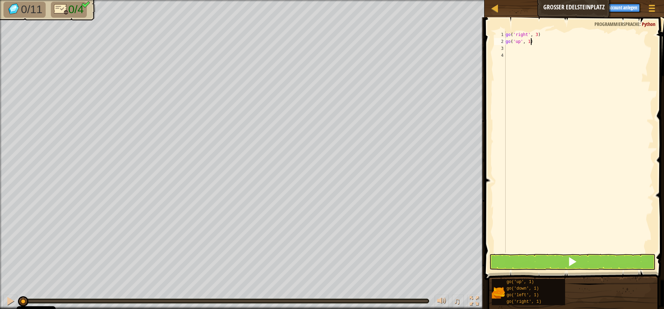
click at [531, 43] on div "go ( 'right' , 3 ) go ( 'up' , 1 )" at bounding box center [579, 148] width 149 height 235
type textarea "go('up', 3)"
click at [507, 48] on div "go ( 'right' , 3 ) go ( 'up' , 3 )" at bounding box center [579, 148] width 149 height 235
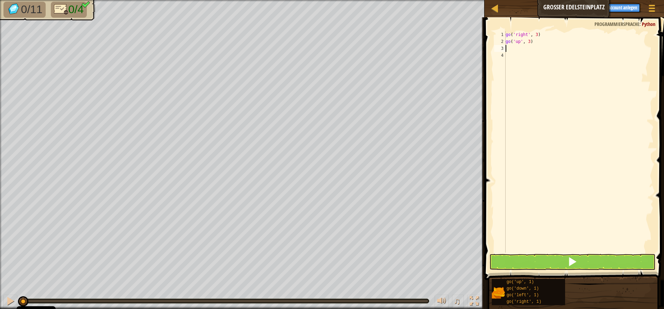
type textarea "g"
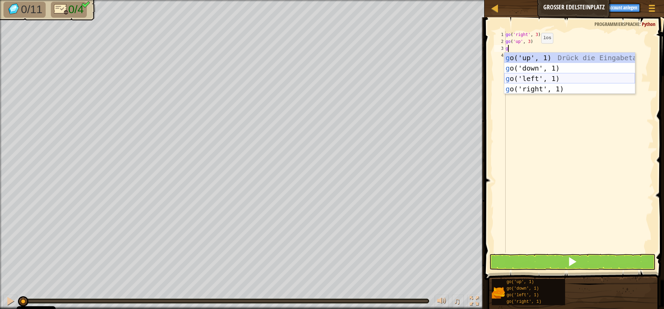
click at [538, 80] on div "g o('up', 1) Drück die Eingabetaste g o('down', 1) Drück die Eingabetaste g o('…" at bounding box center [570, 84] width 131 height 62
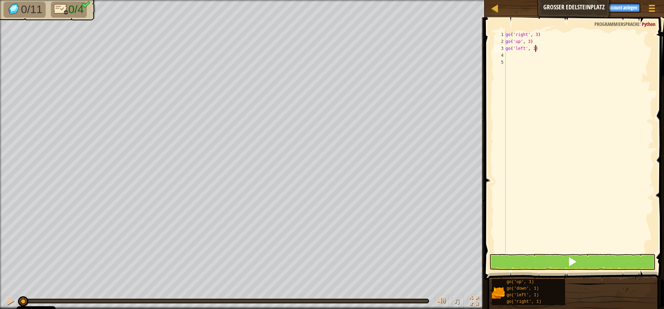
click at [540, 50] on div "go ( 'right' , 3 ) go ( 'up' , 3 ) go ( 'left' , 1 )" at bounding box center [579, 148] width 149 height 235
type textarea "go('left', 3)"
click at [510, 57] on div "go ( 'right' , 3 ) go ( 'up' , 3 ) go ( 'left' , 3 )" at bounding box center [579, 148] width 149 height 235
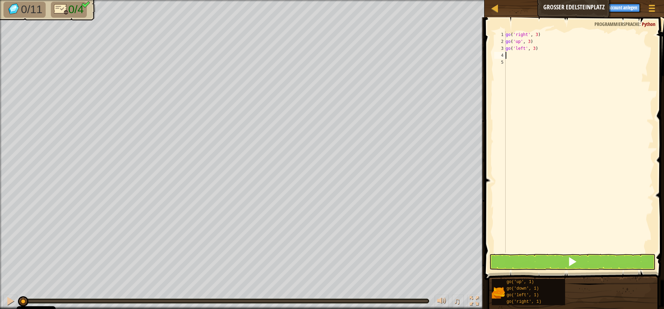
type textarea "g"
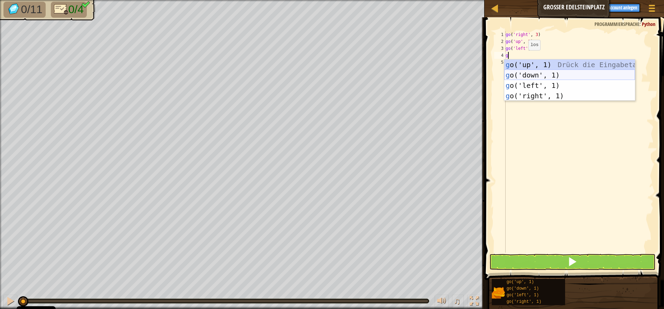
click at [541, 74] on div "g o('up', 1) Drück die Eingabetaste g o('down', 1) Drück die Eingabetaste g o('…" at bounding box center [570, 91] width 131 height 62
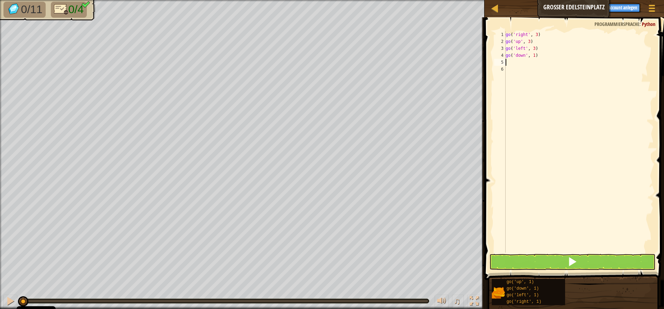
click at [537, 56] on div "go ( 'right' , 3 ) go ( 'up' , 3 ) go ( 'left' , 3 ) go ( 'down' , 1 )" at bounding box center [579, 148] width 149 height 235
type textarea "go('down', 2)"
click at [550, 263] on button at bounding box center [573, 262] width 166 height 16
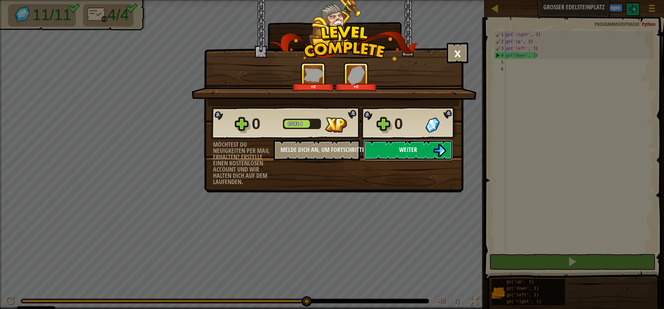
click at [436, 152] on img at bounding box center [439, 150] width 13 height 13
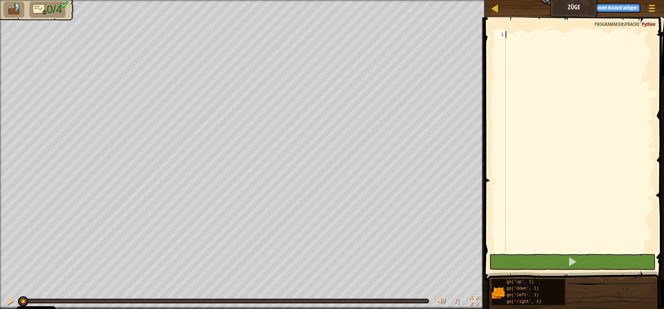
scroll to position [3, 0]
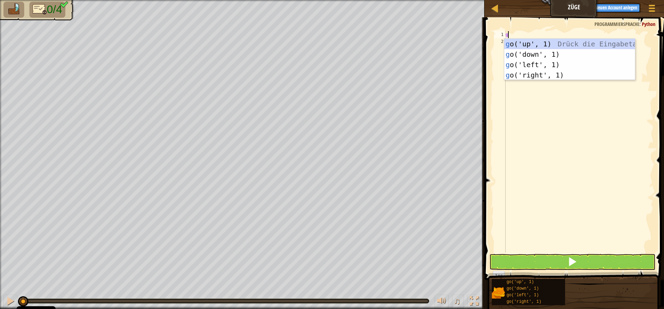
type textarea "g"
